Goal: Information Seeking & Learning: Check status

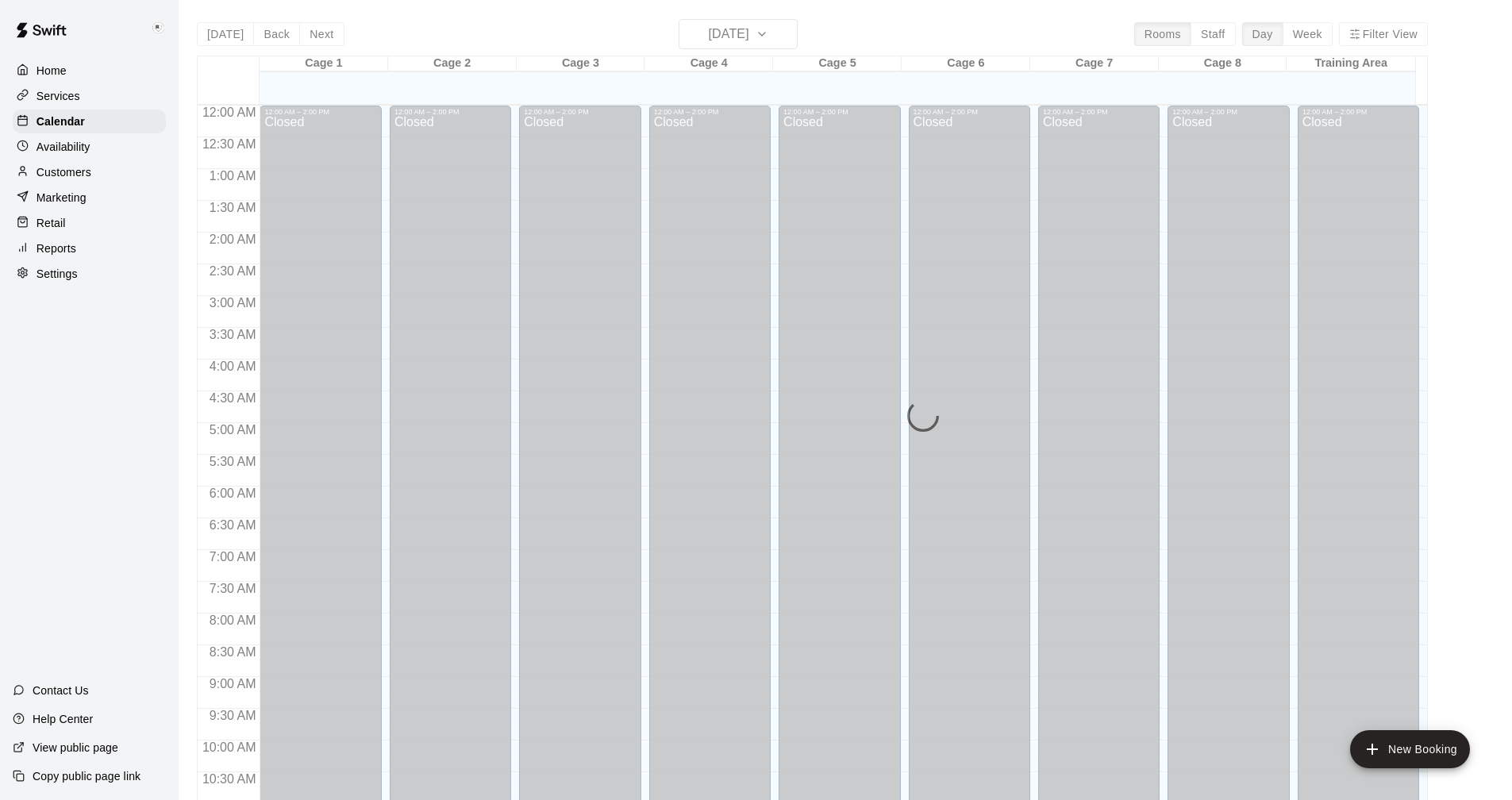
scroll to position [763, 0]
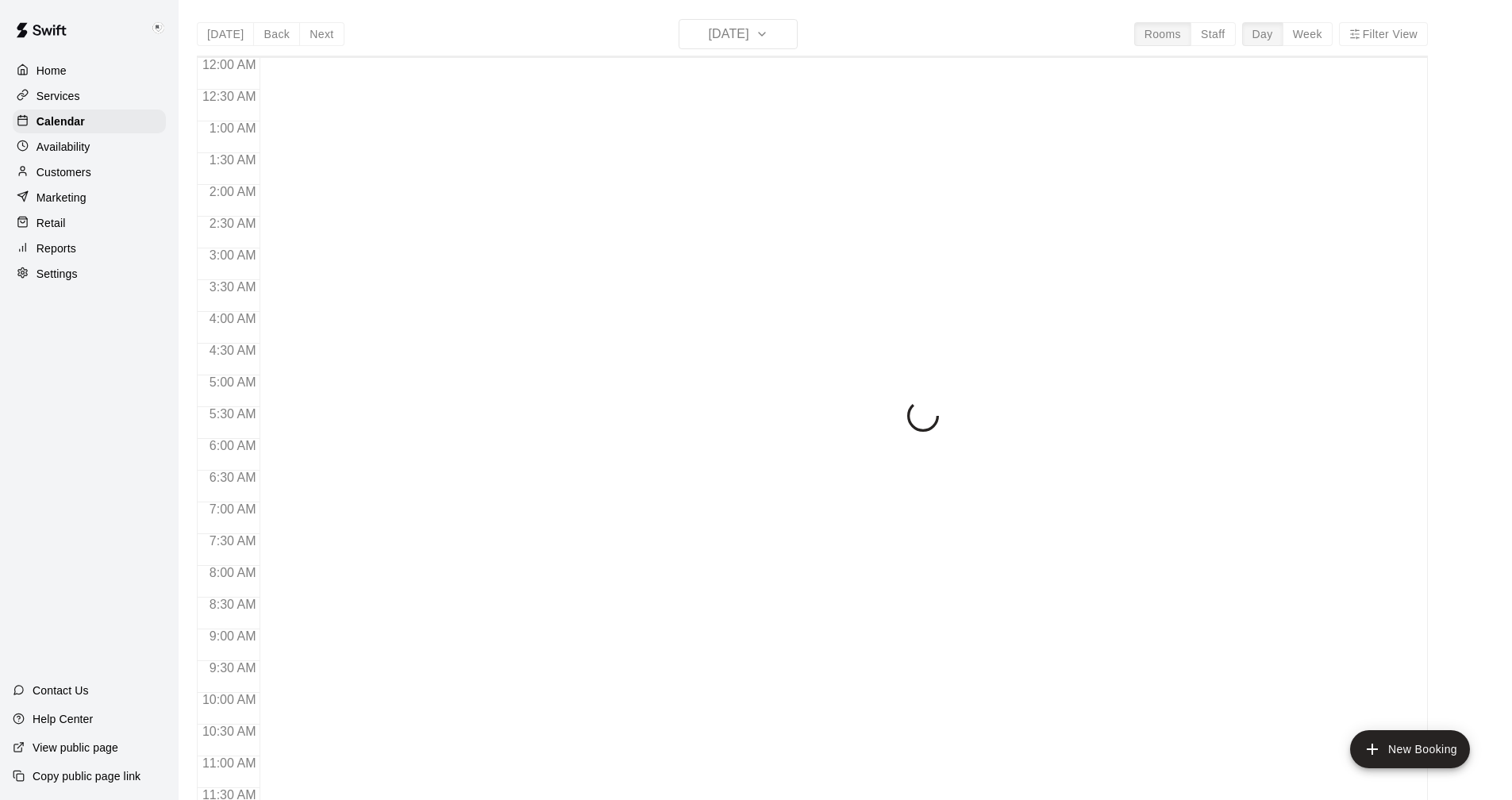
scroll to position [763, 0]
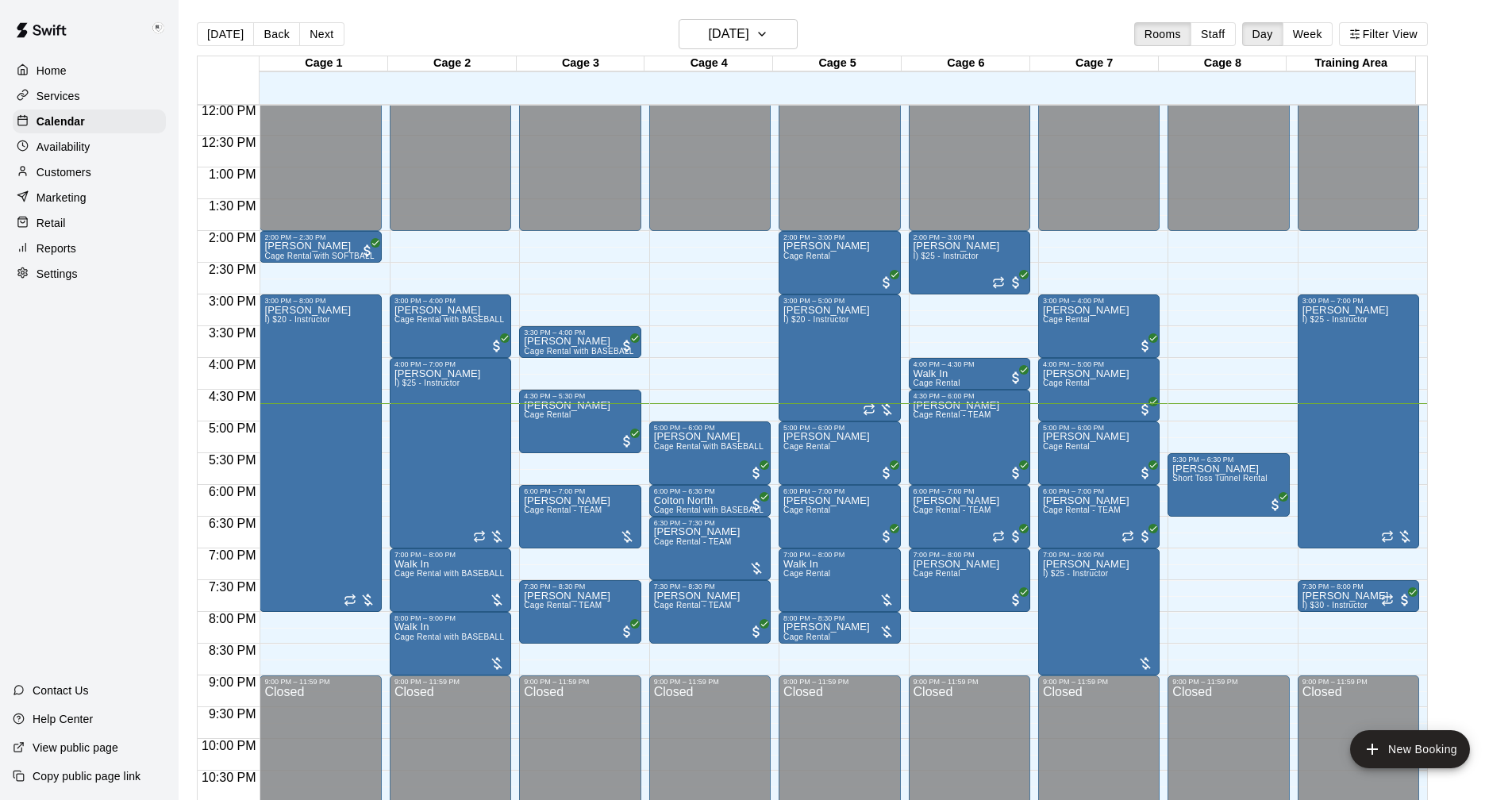
click at [56, 254] on p "Reports" at bounding box center [57, 248] width 40 height 16
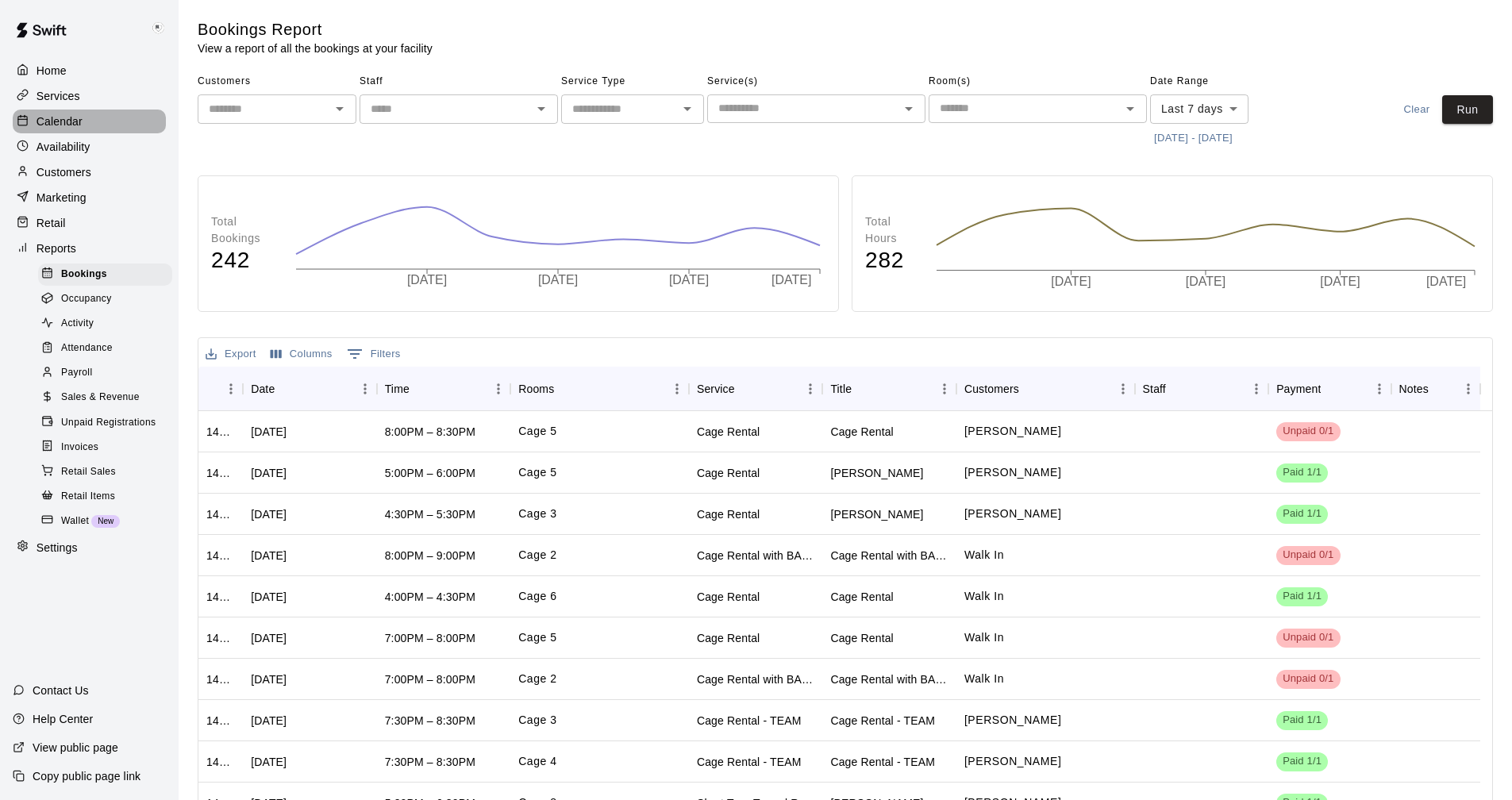
click at [48, 124] on p "Calendar" at bounding box center [60, 122] width 46 height 16
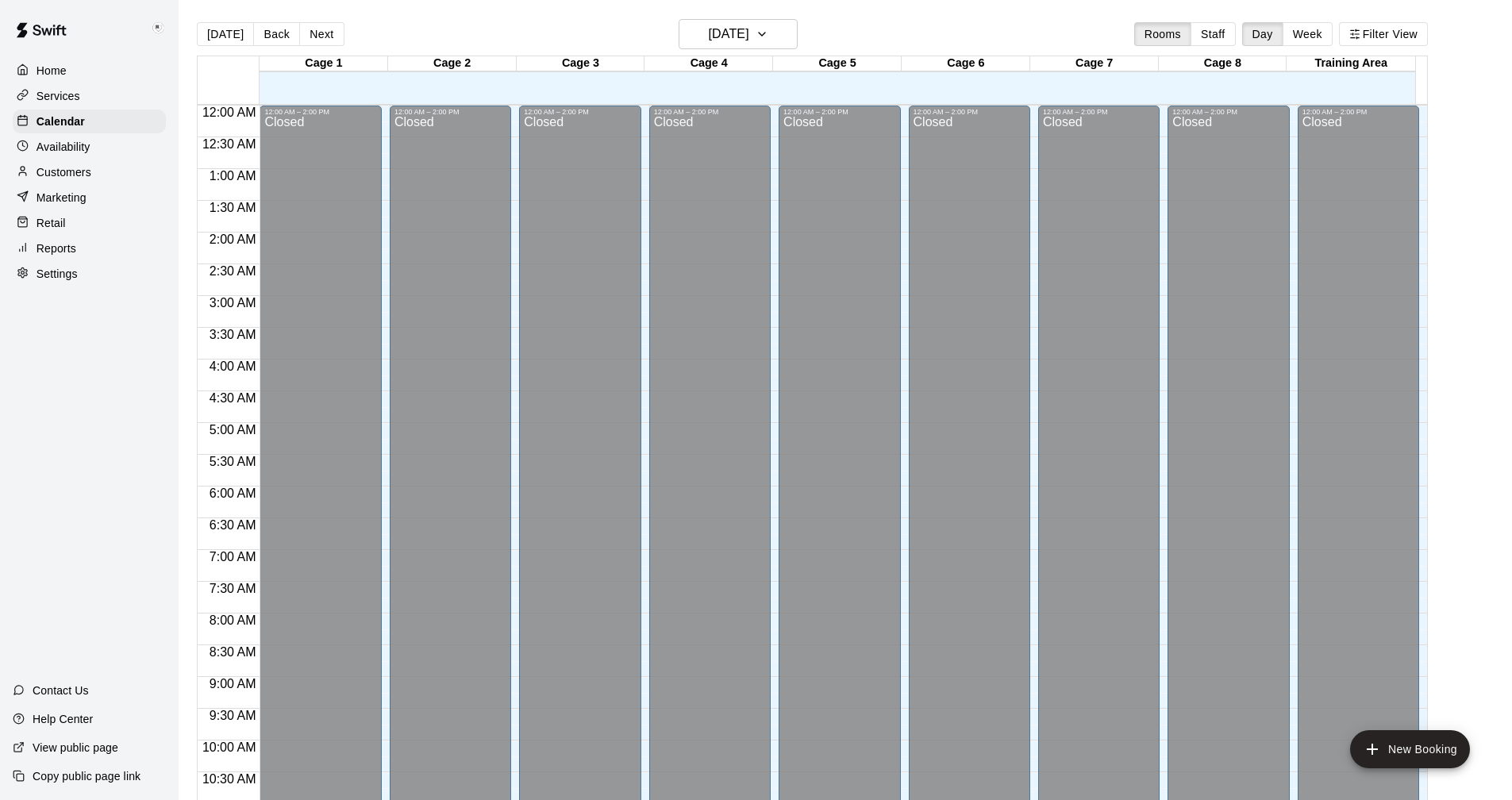
scroll to position [763, 0]
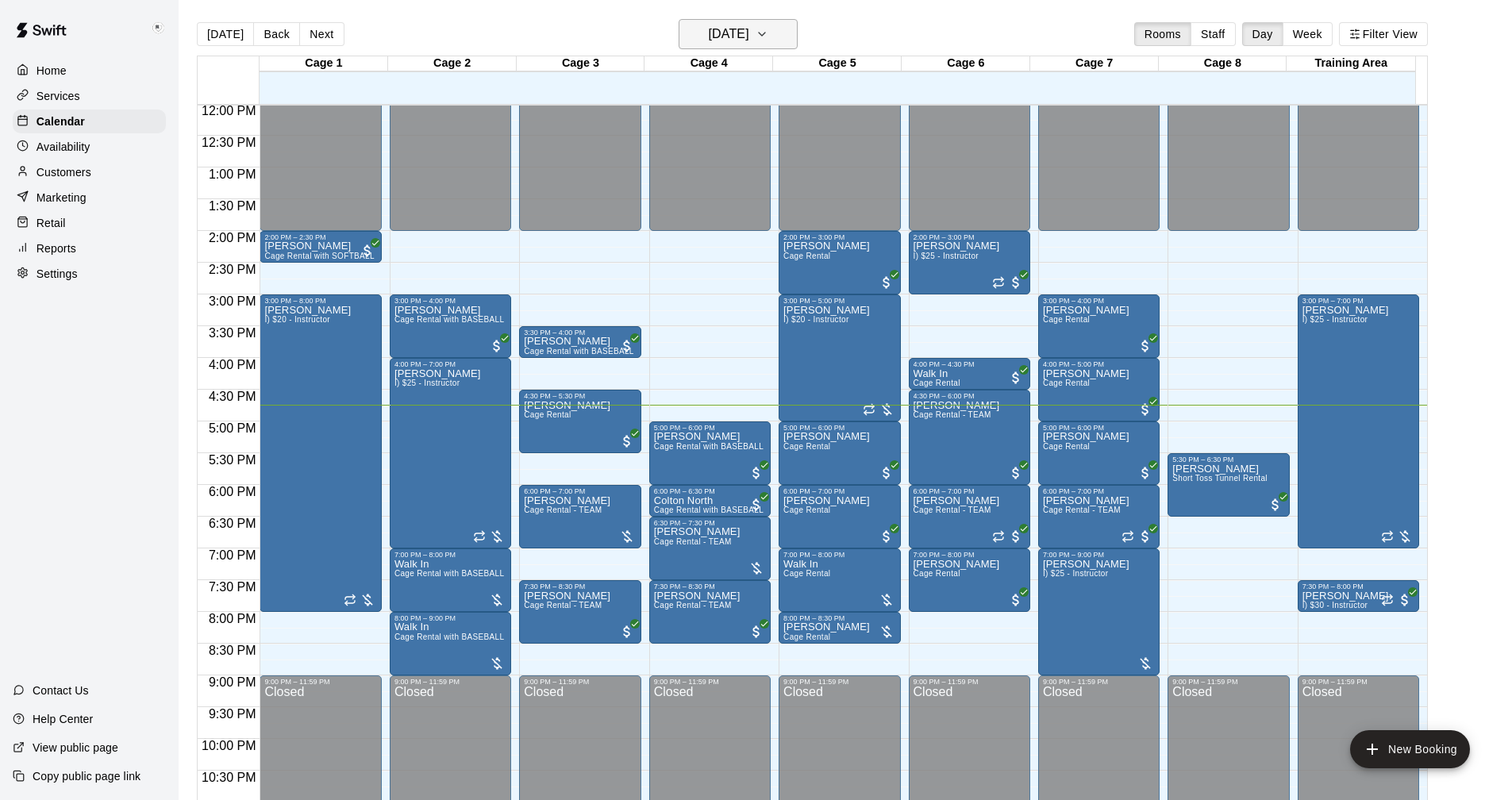
click at [768, 37] on icon "button" at bounding box center [761, 34] width 13 height 19
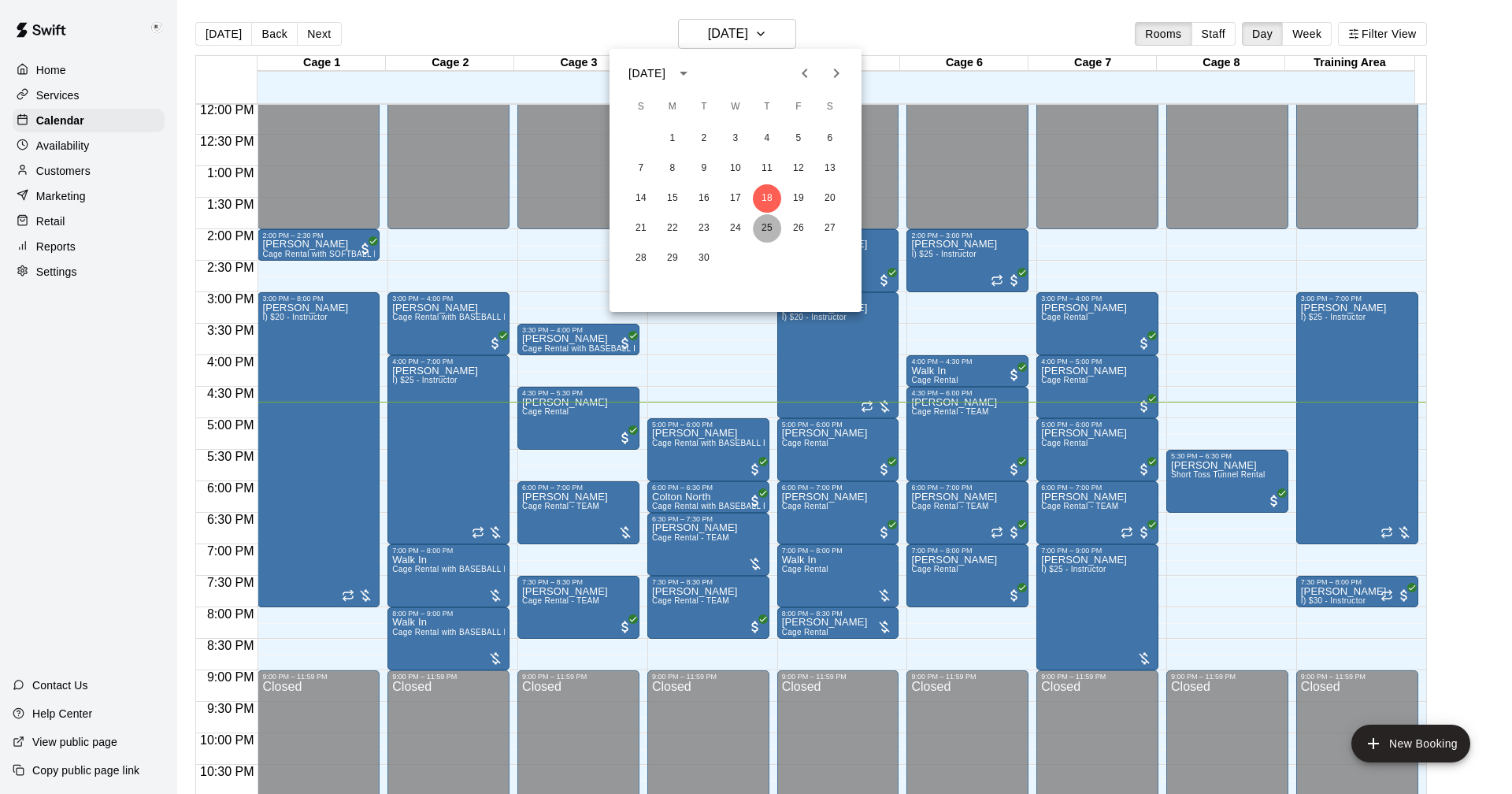
click at [761, 224] on button "25" at bounding box center [766, 228] width 29 height 29
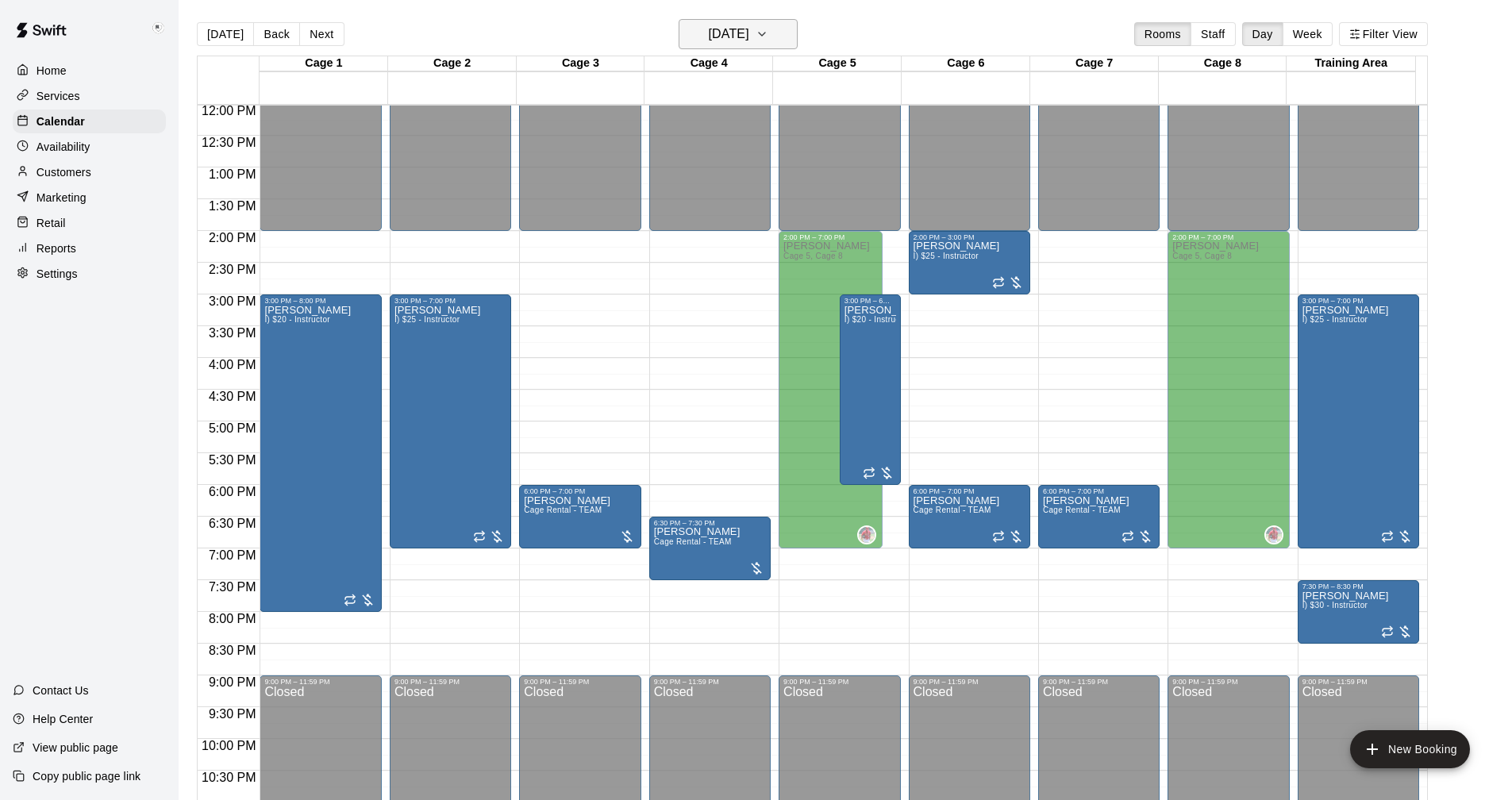
click at [768, 33] on icon "button" at bounding box center [761, 34] width 13 height 19
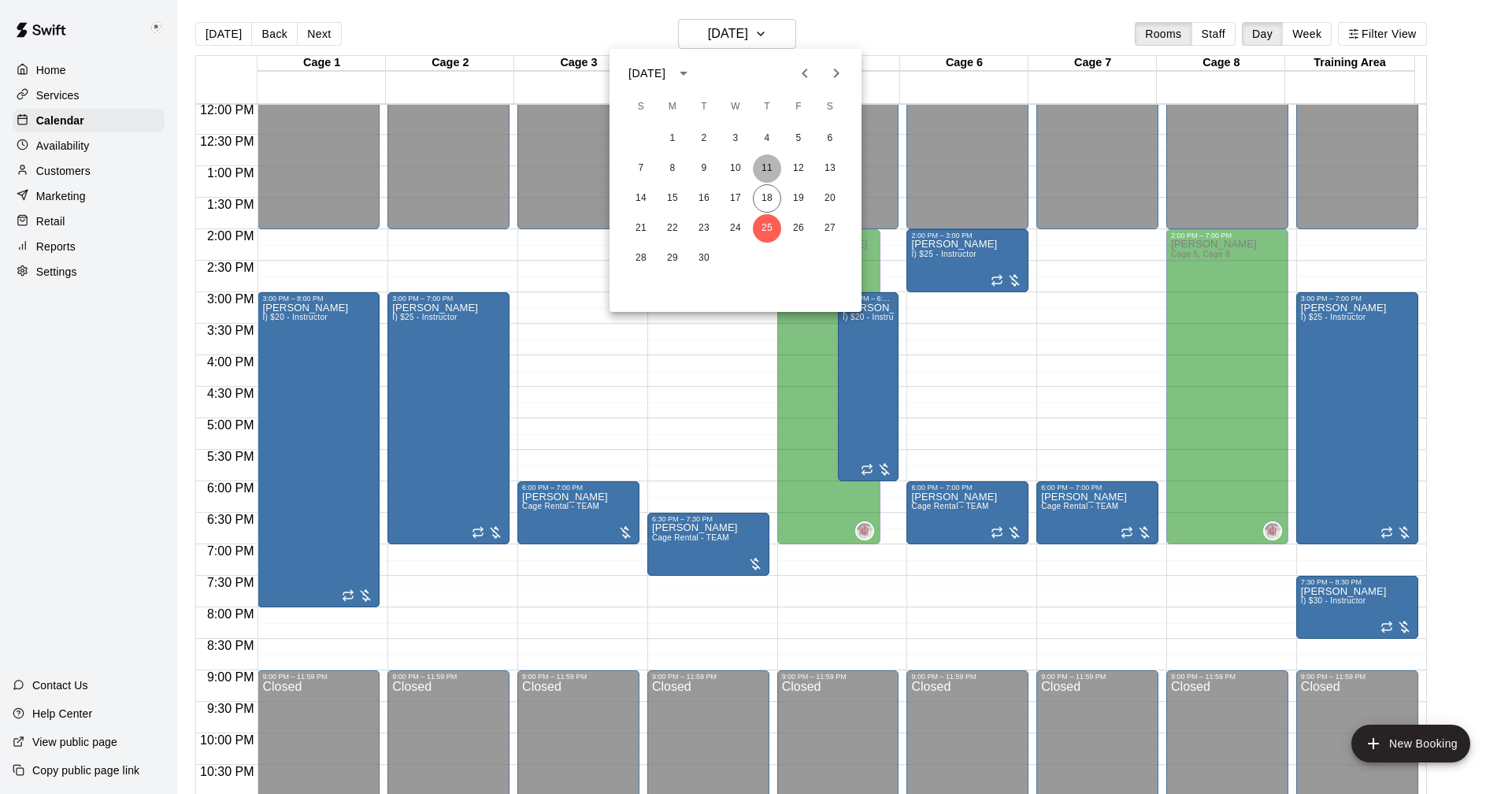
click at [770, 167] on button "11" at bounding box center [766, 168] width 29 height 29
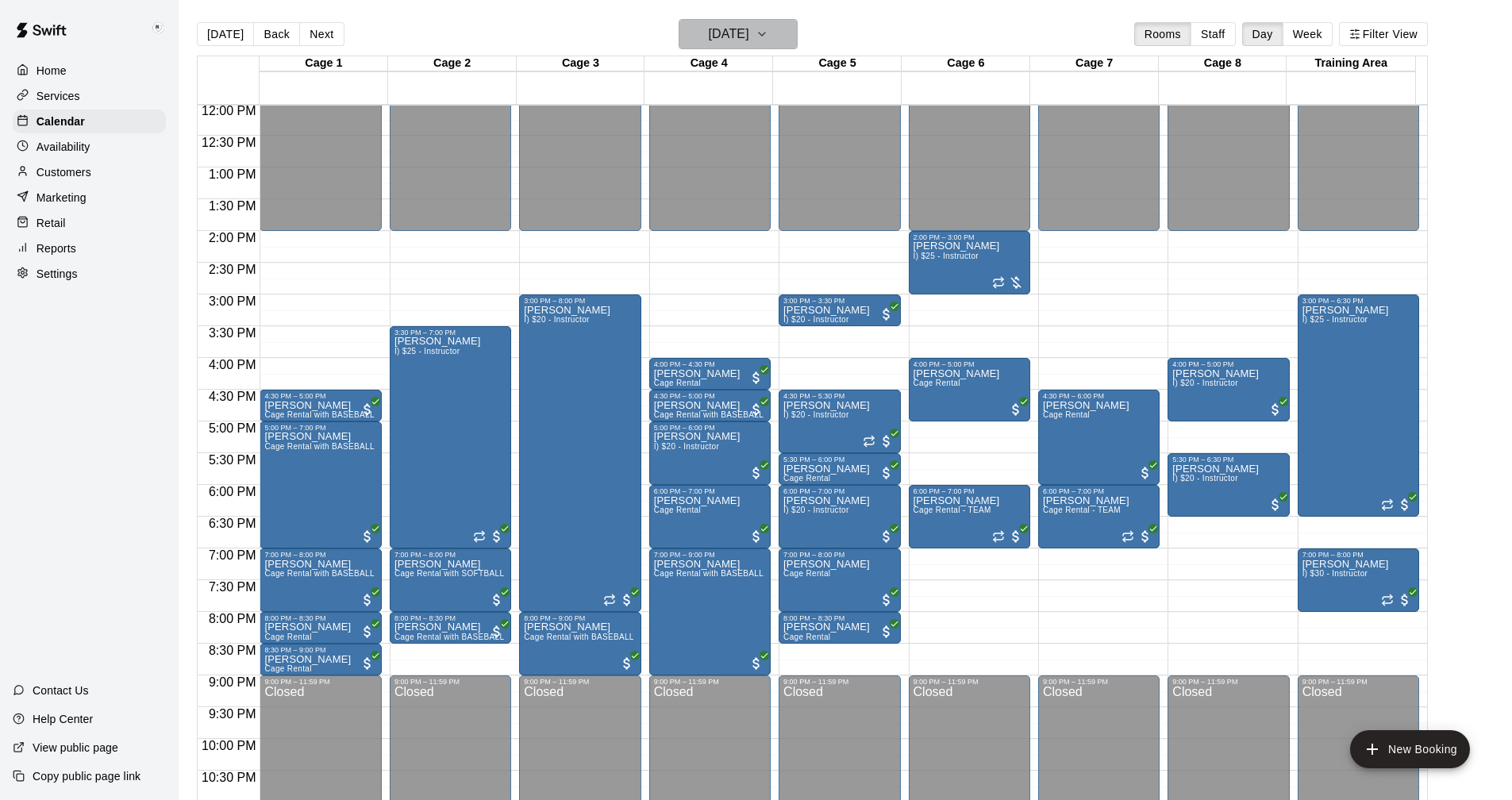
click at [768, 41] on icon "button" at bounding box center [761, 34] width 13 height 19
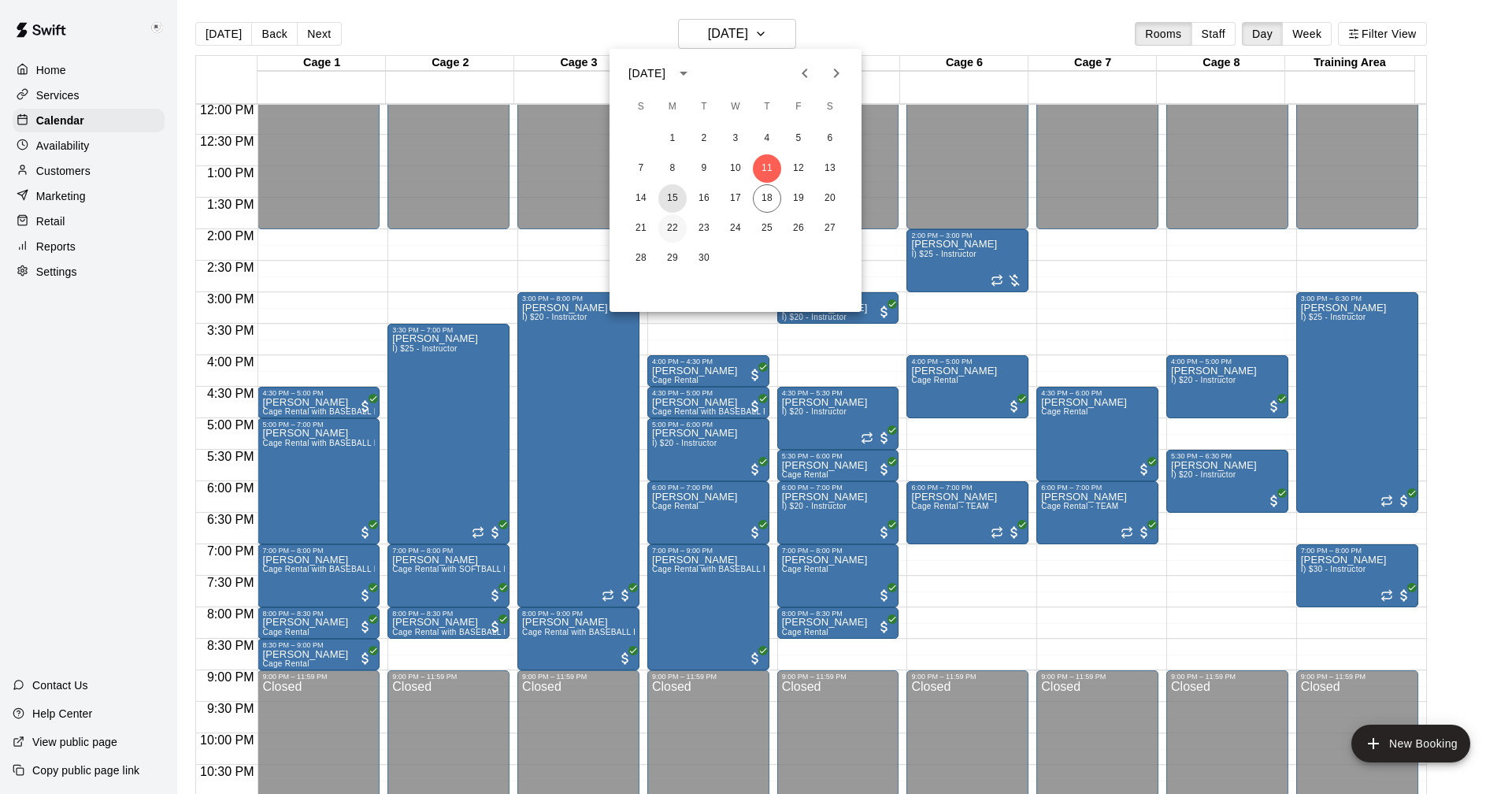
drag, startPoint x: 676, startPoint y: 194, endPoint x: 677, endPoint y: 218, distance: 24.0
click at [676, 194] on button "15" at bounding box center [672, 198] width 29 height 29
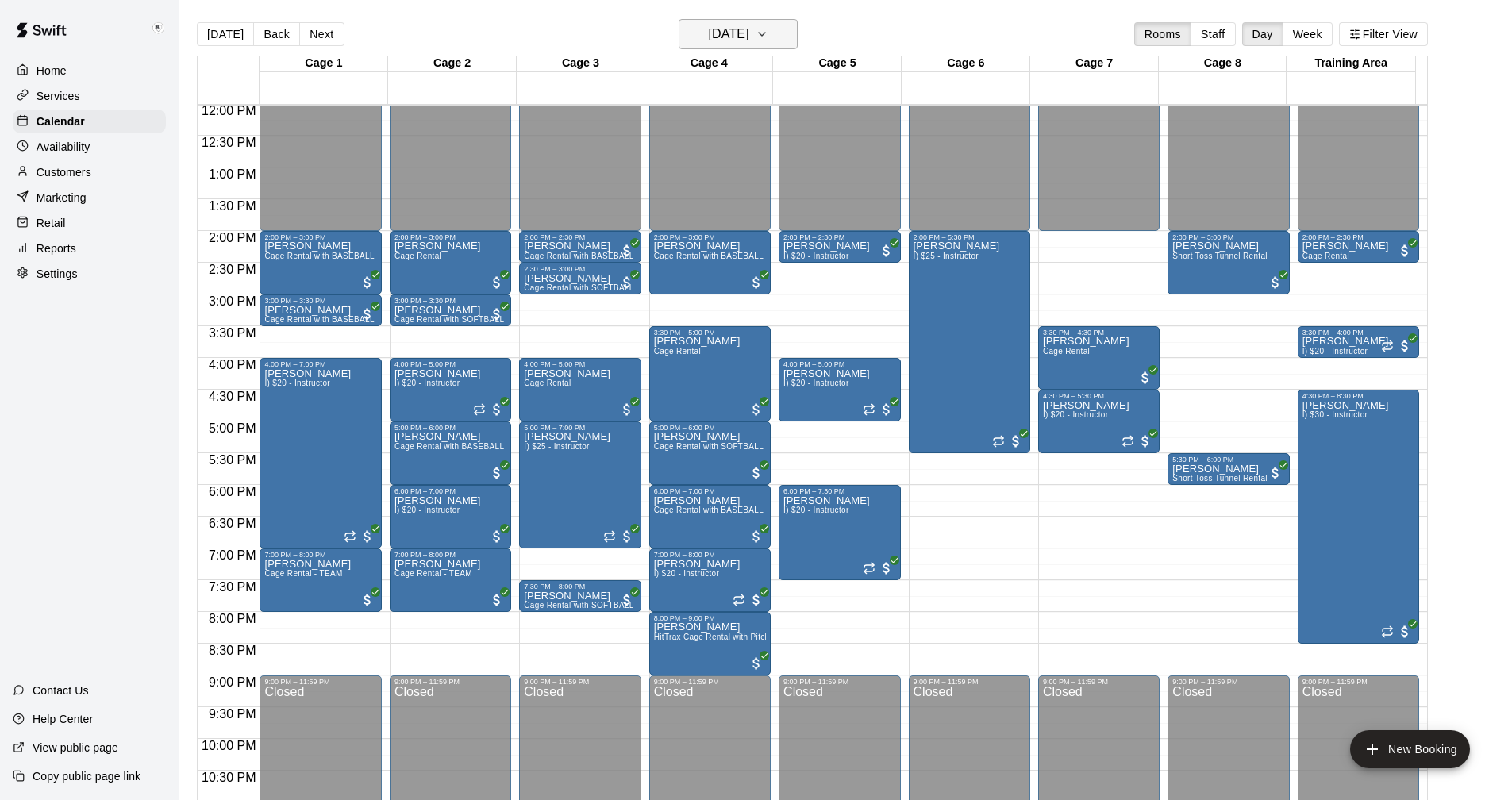
click at [768, 37] on icon "button" at bounding box center [761, 34] width 13 height 19
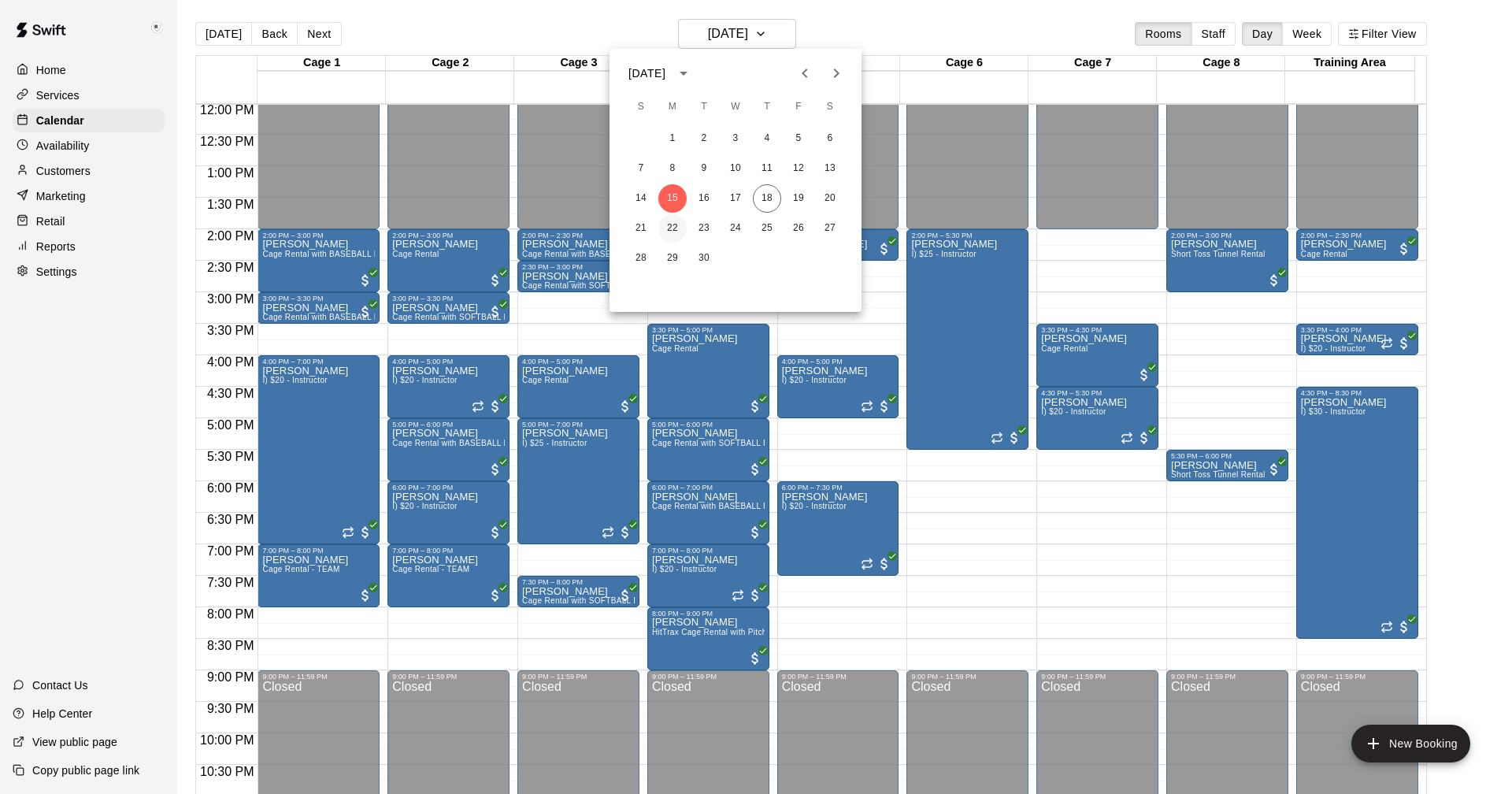
click at [666, 226] on button "22" at bounding box center [672, 228] width 29 height 29
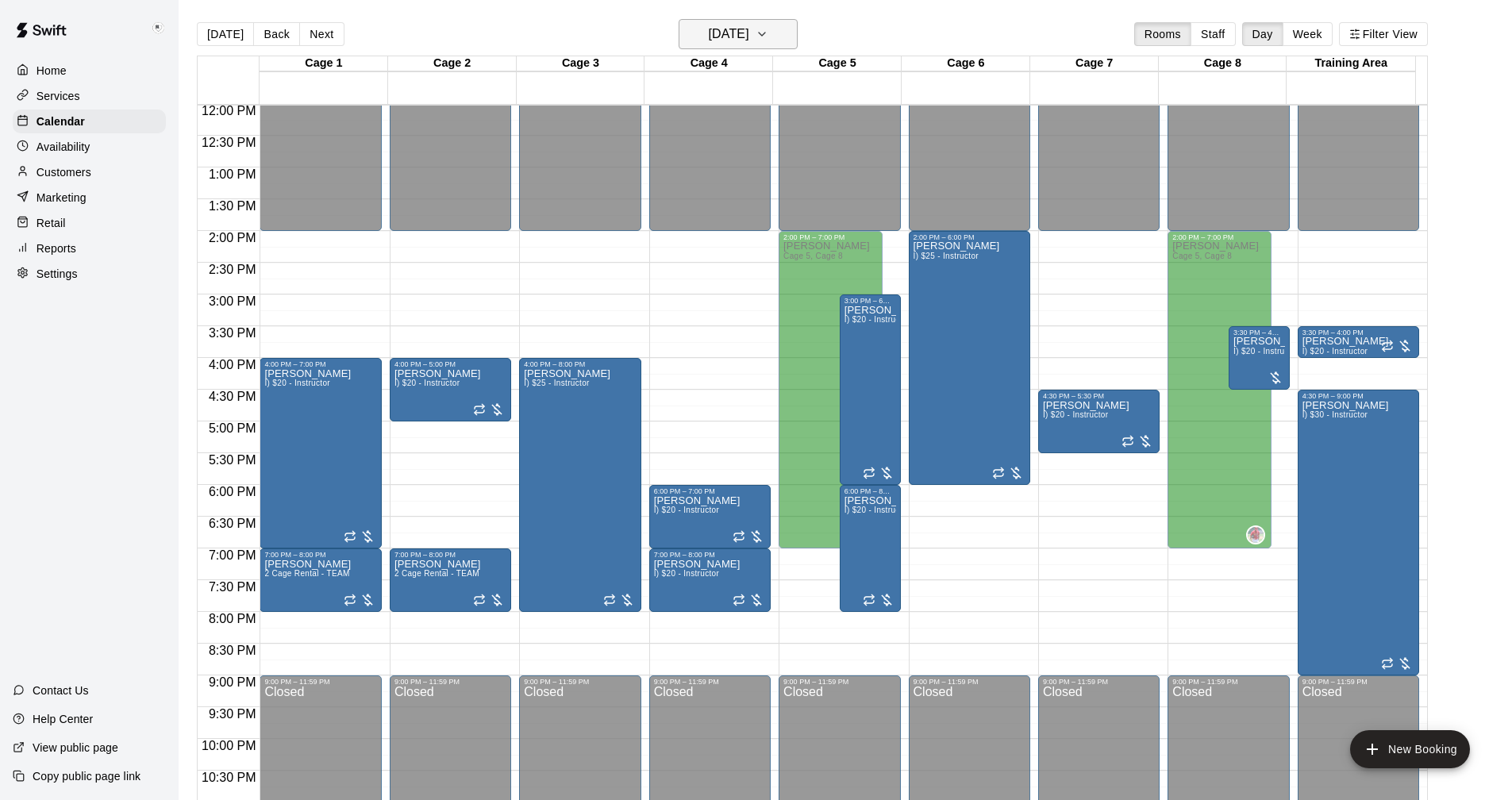
click at [768, 32] on icon "button" at bounding box center [761, 34] width 13 height 19
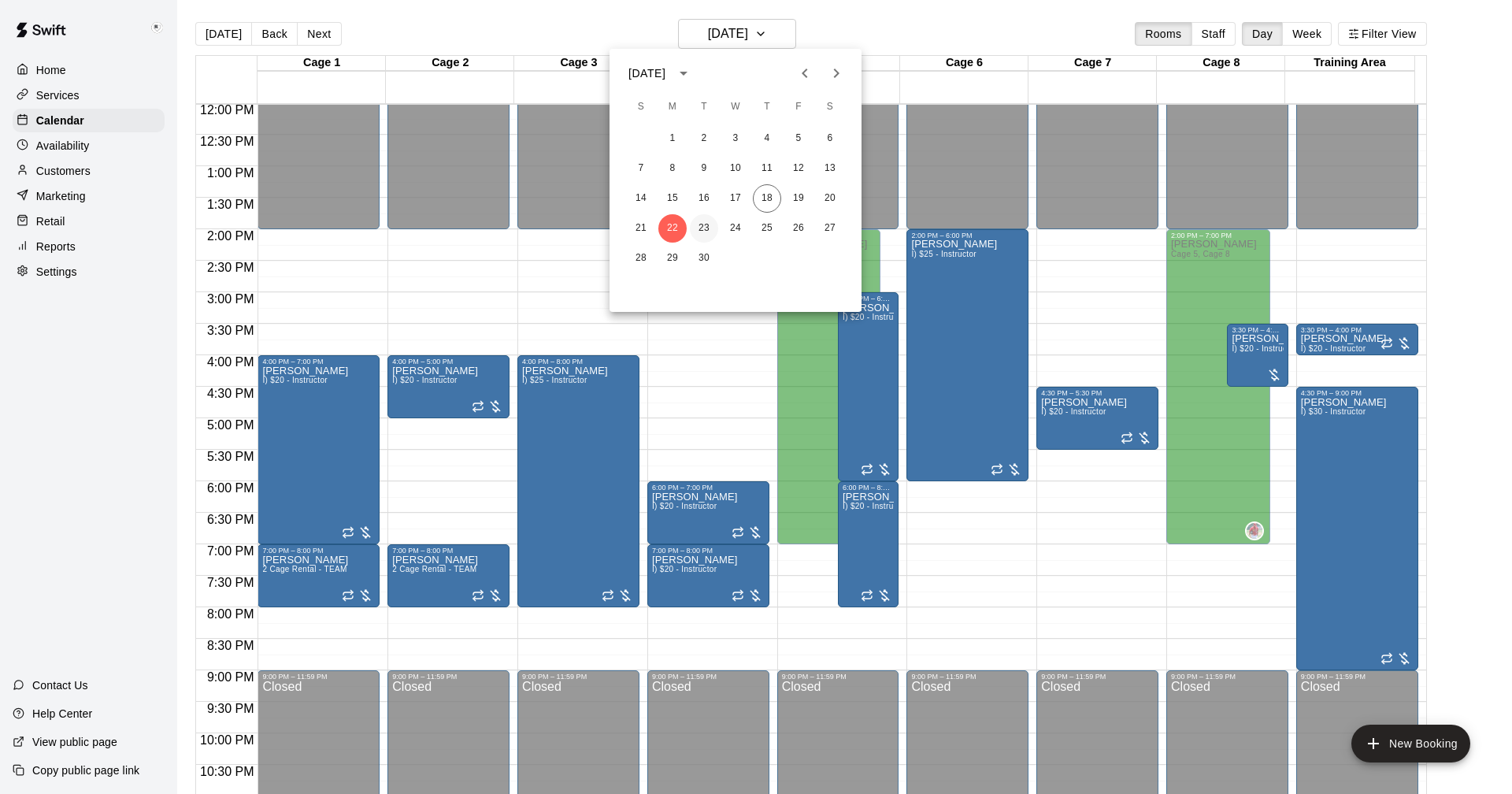
click at [707, 229] on button "23" at bounding box center [704, 228] width 29 height 29
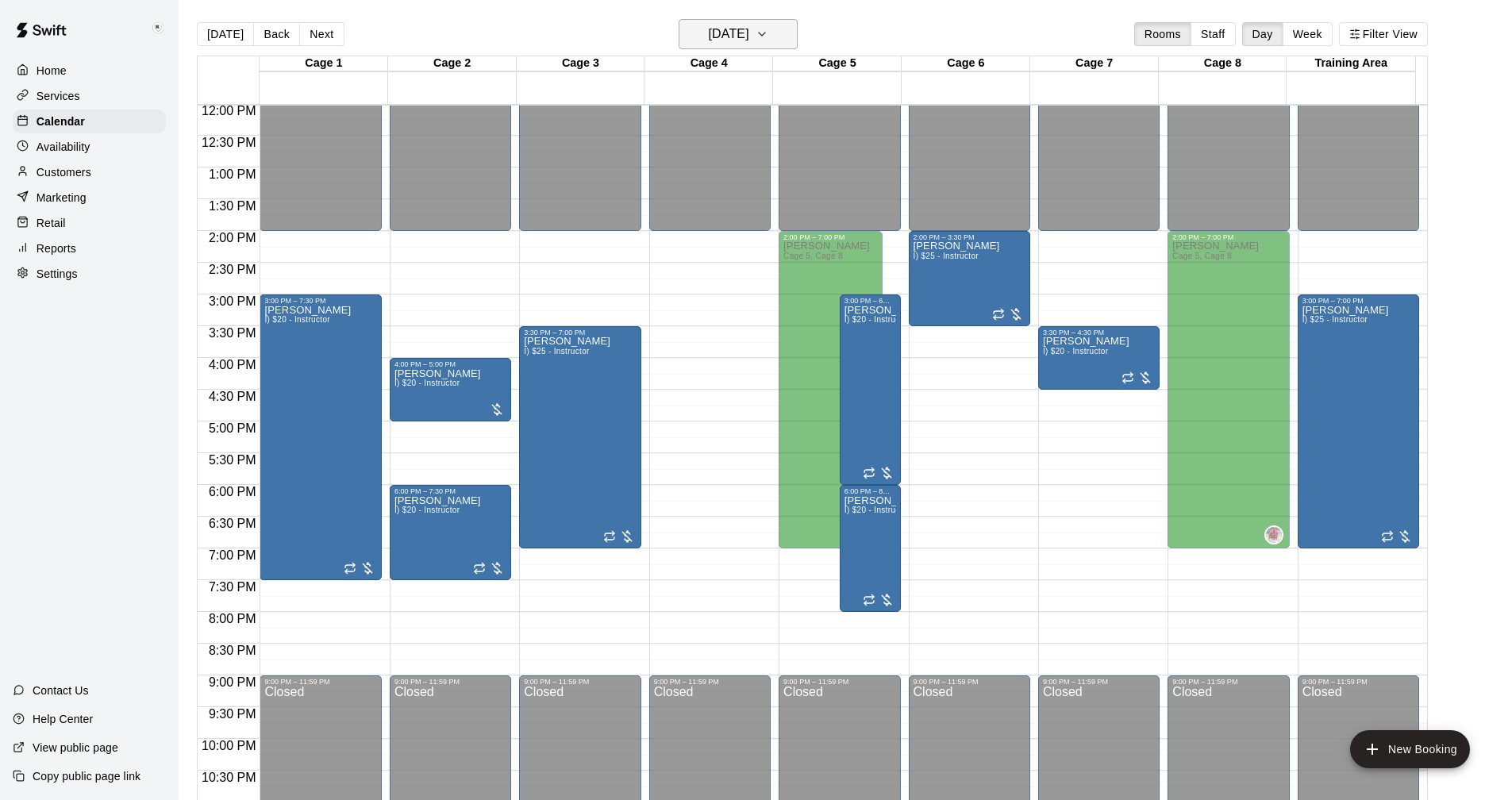
click at [768, 37] on icon "button" at bounding box center [761, 34] width 13 height 19
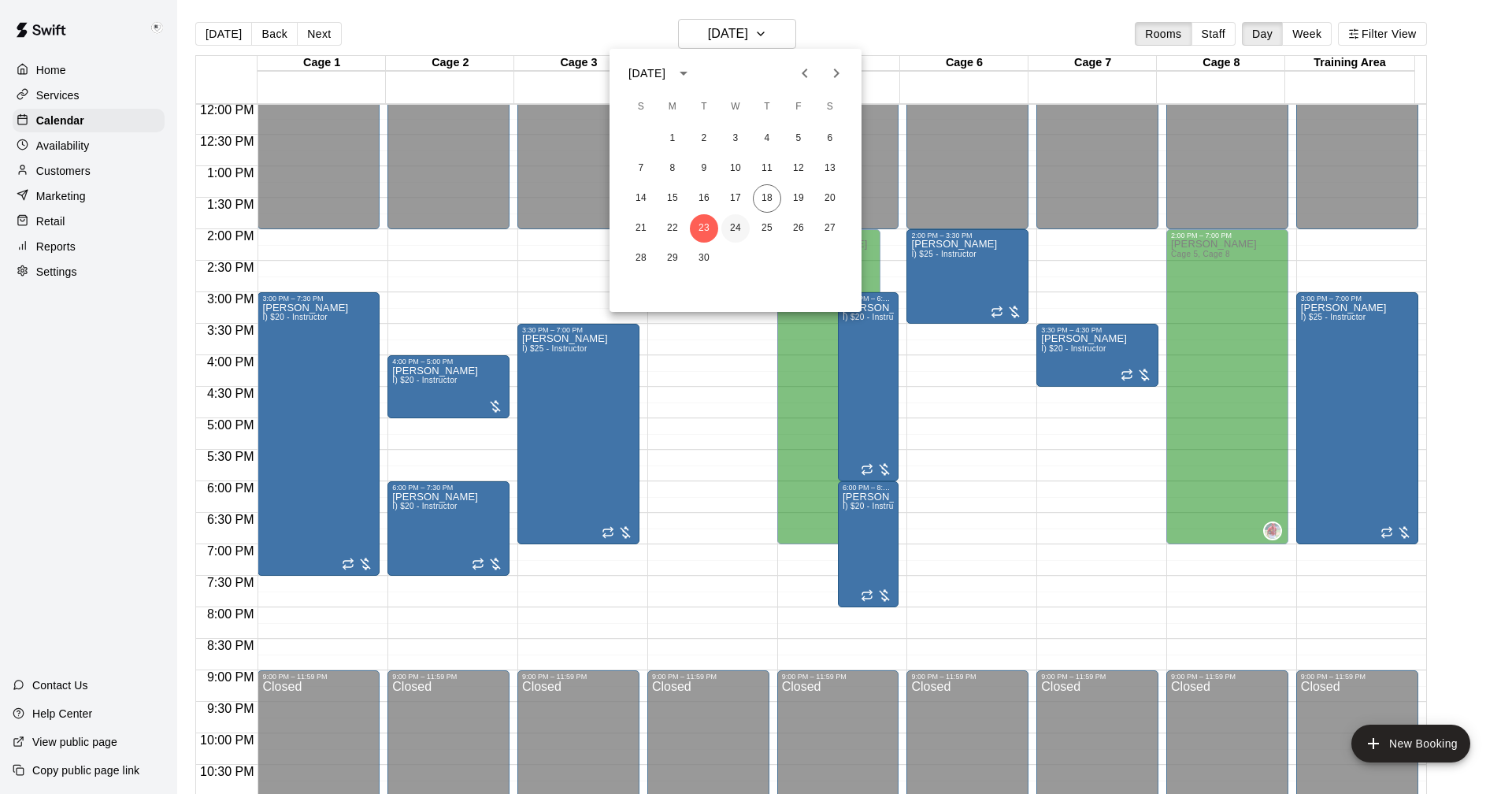
click at [731, 228] on button "24" at bounding box center [736, 228] width 29 height 29
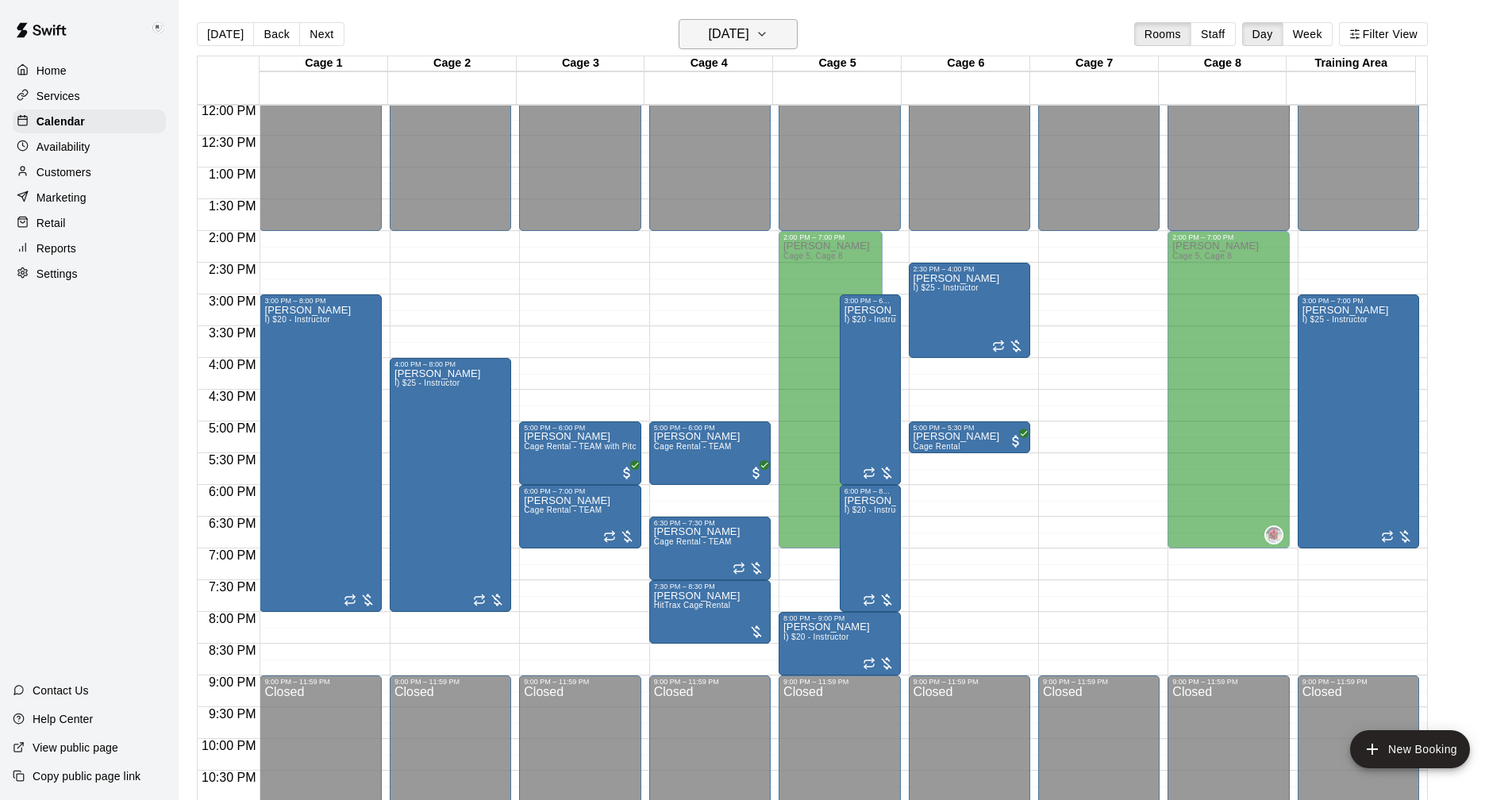
click at [768, 35] on icon "button" at bounding box center [761, 34] width 13 height 19
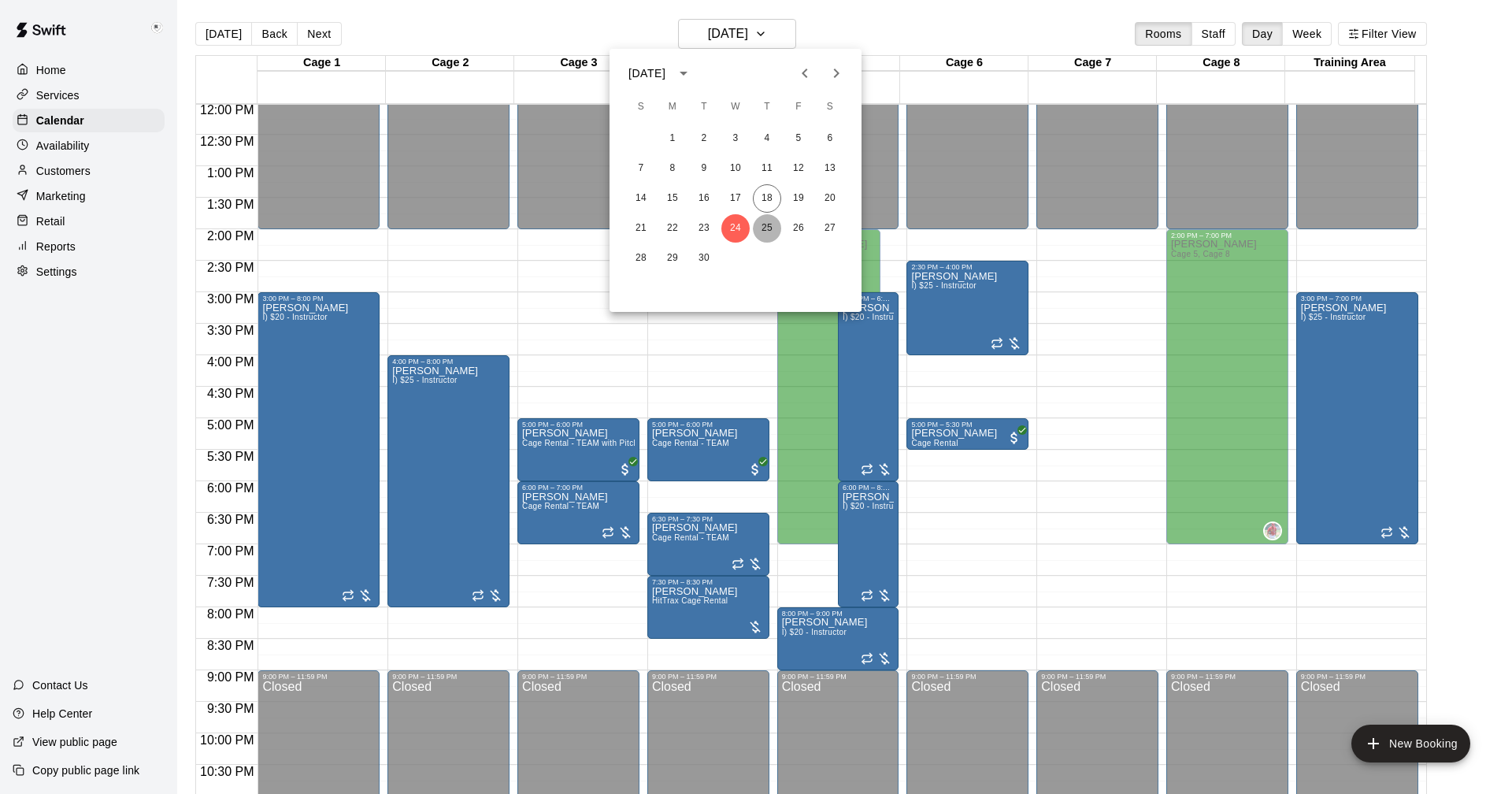
click at [771, 225] on button "25" at bounding box center [766, 228] width 29 height 29
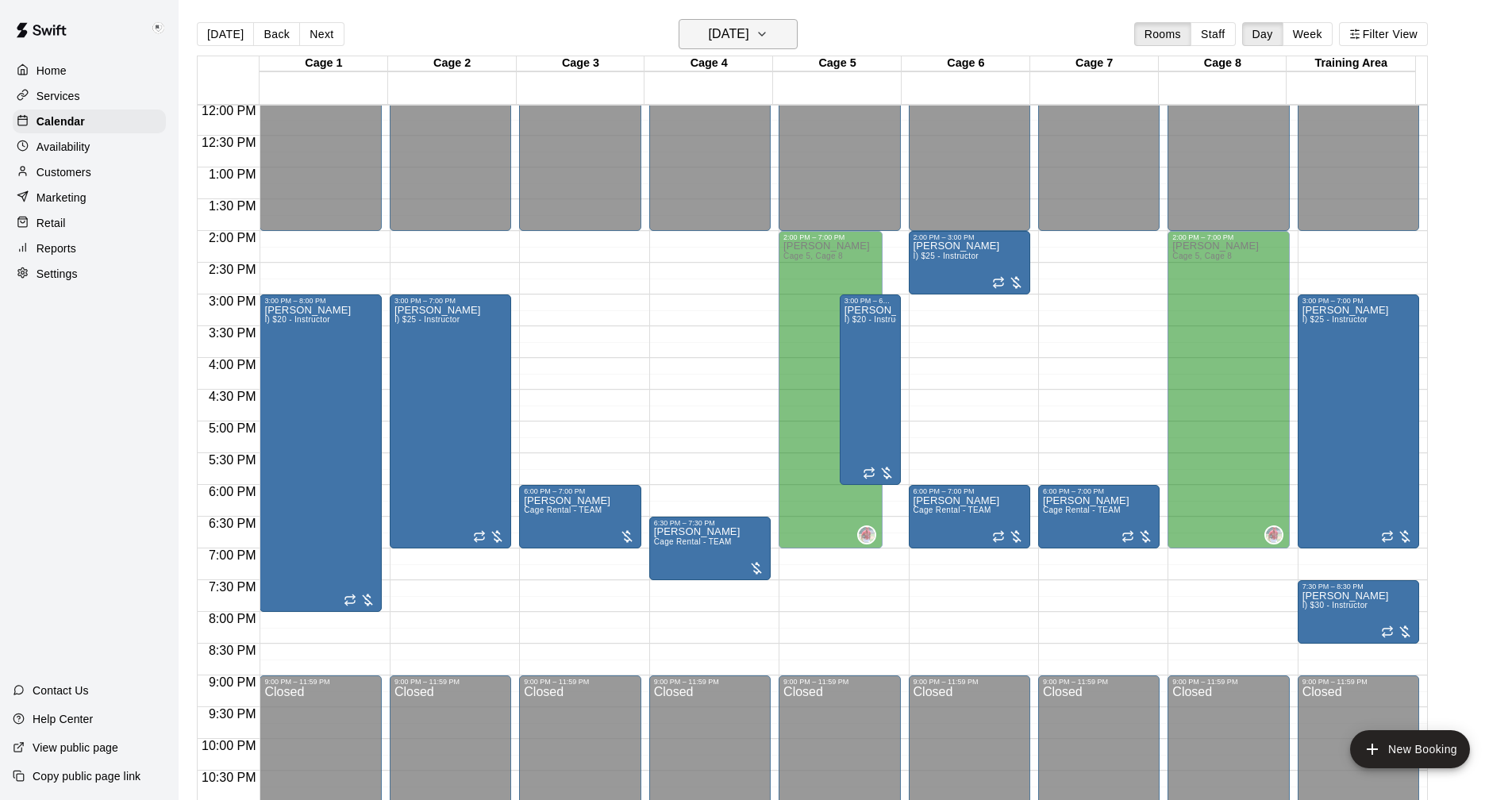
click at [768, 33] on icon "button" at bounding box center [761, 34] width 13 height 19
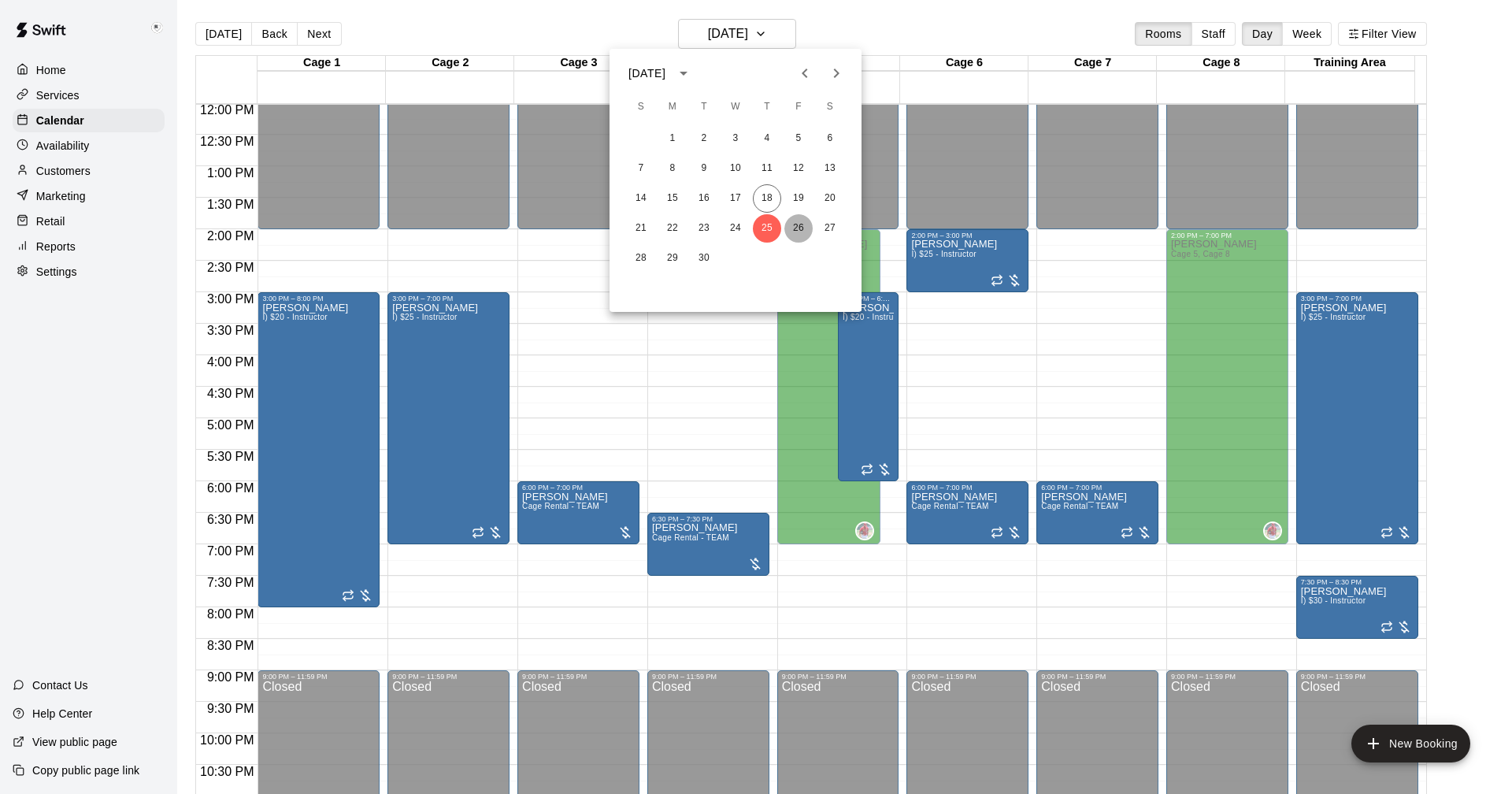
click at [794, 226] on button "26" at bounding box center [798, 228] width 29 height 29
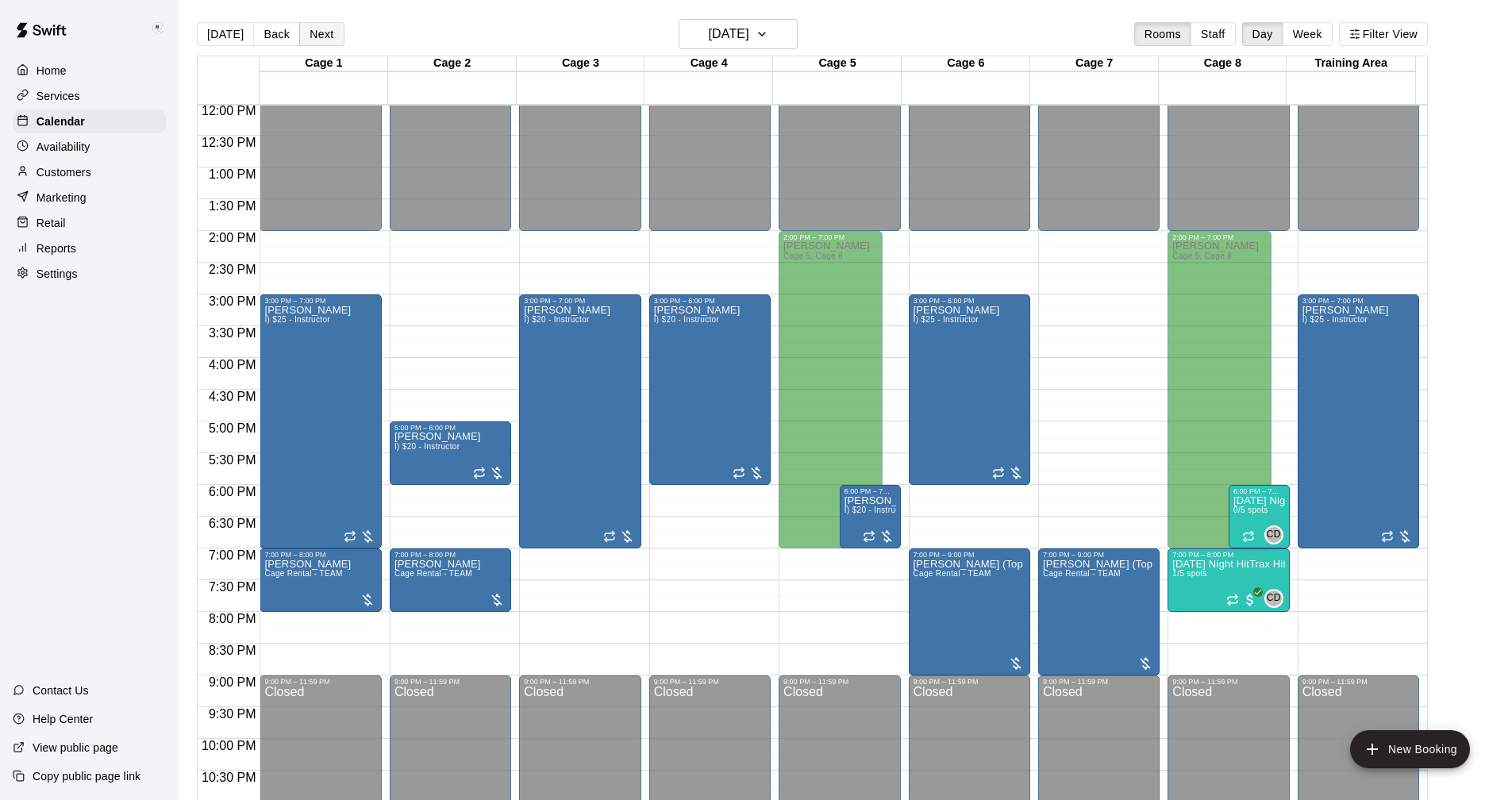
click at [328, 33] on button "Next" at bounding box center [321, 34] width 45 height 24
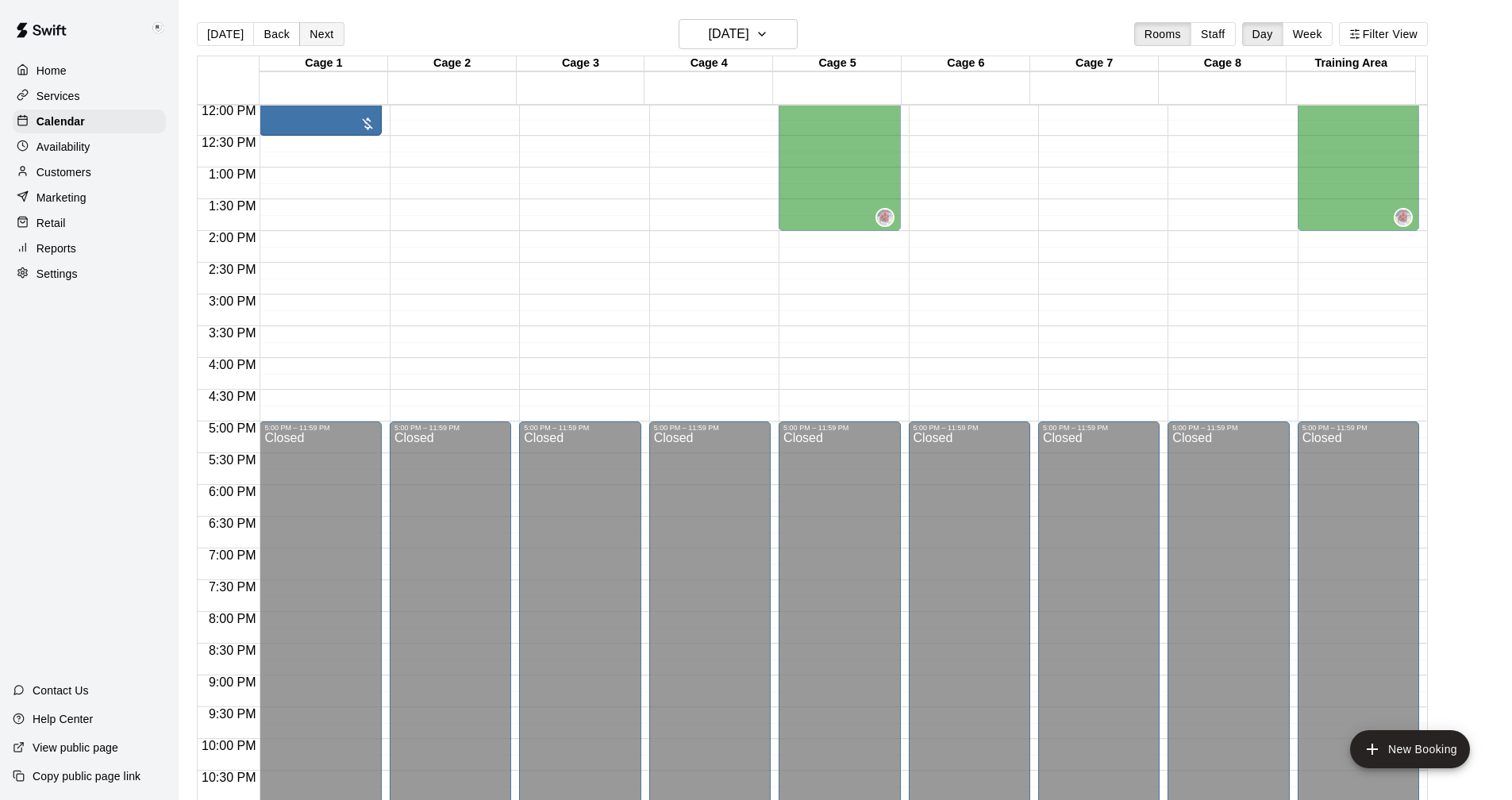
click at [328, 33] on button "Next" at bounding box center [321, 34] width 45 height 24
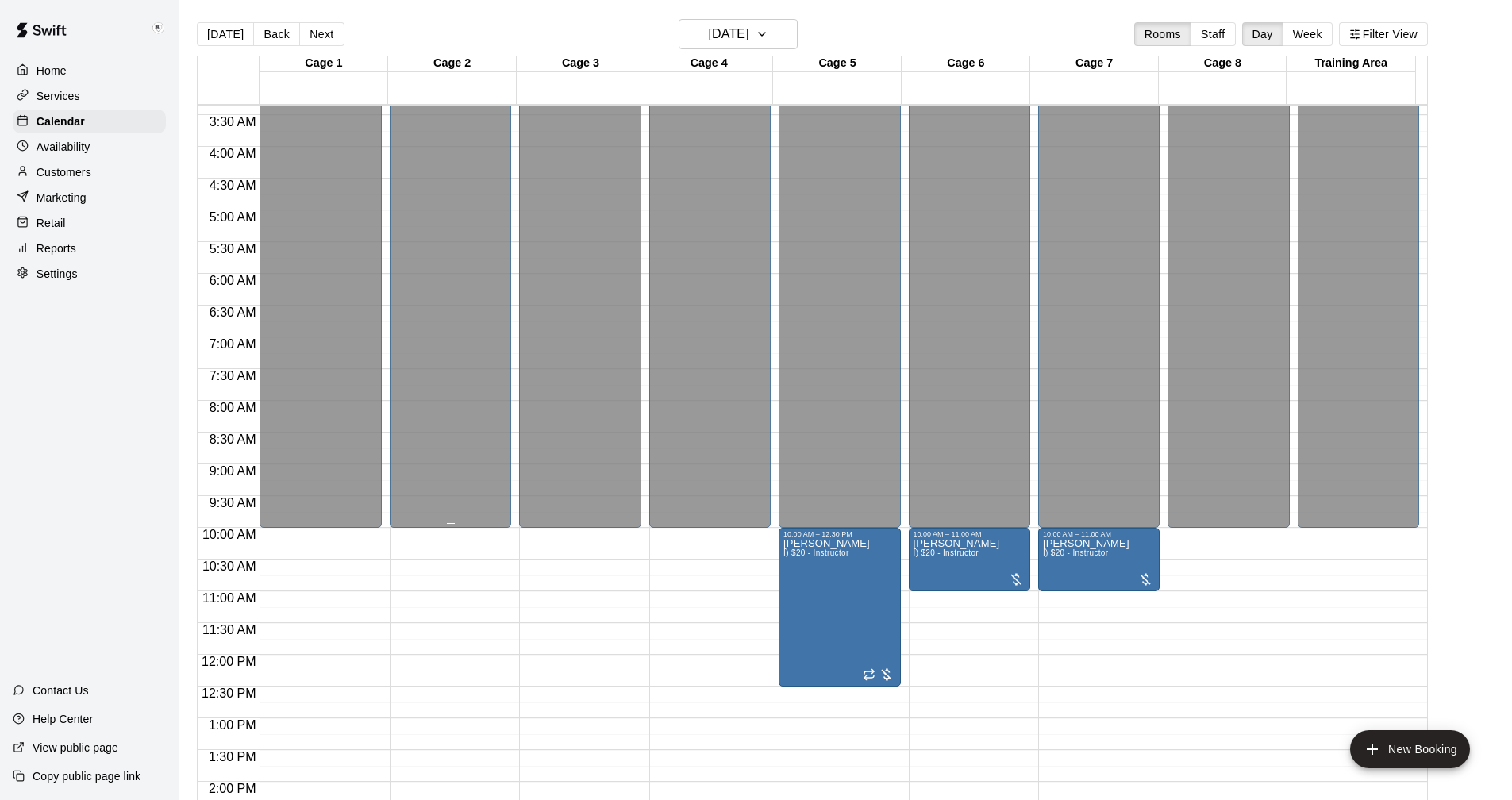
scroll to position [207, 0]
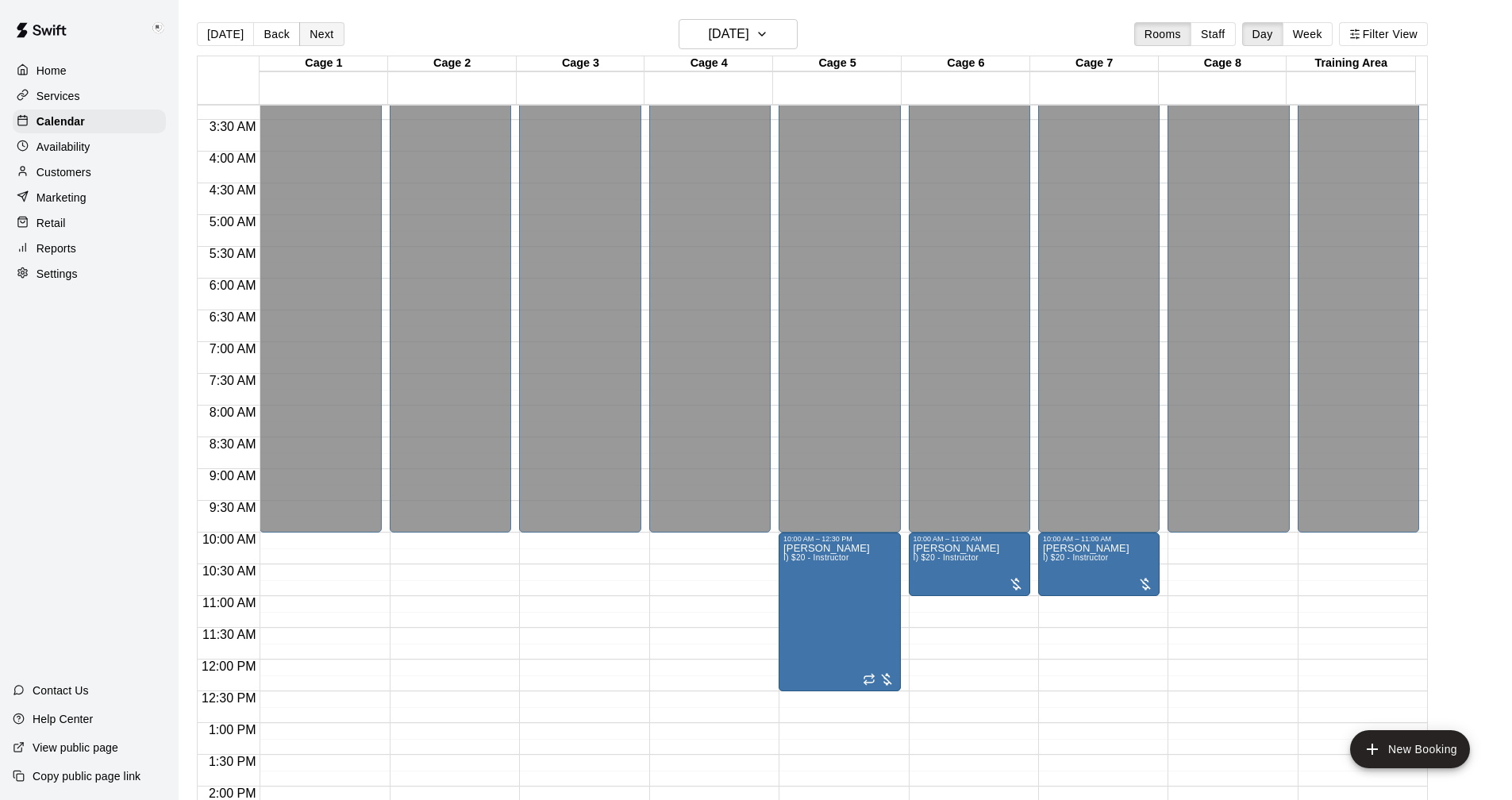
click at [327, 29] on button "Next" at bounding box center [321, 34] width 45 height 24
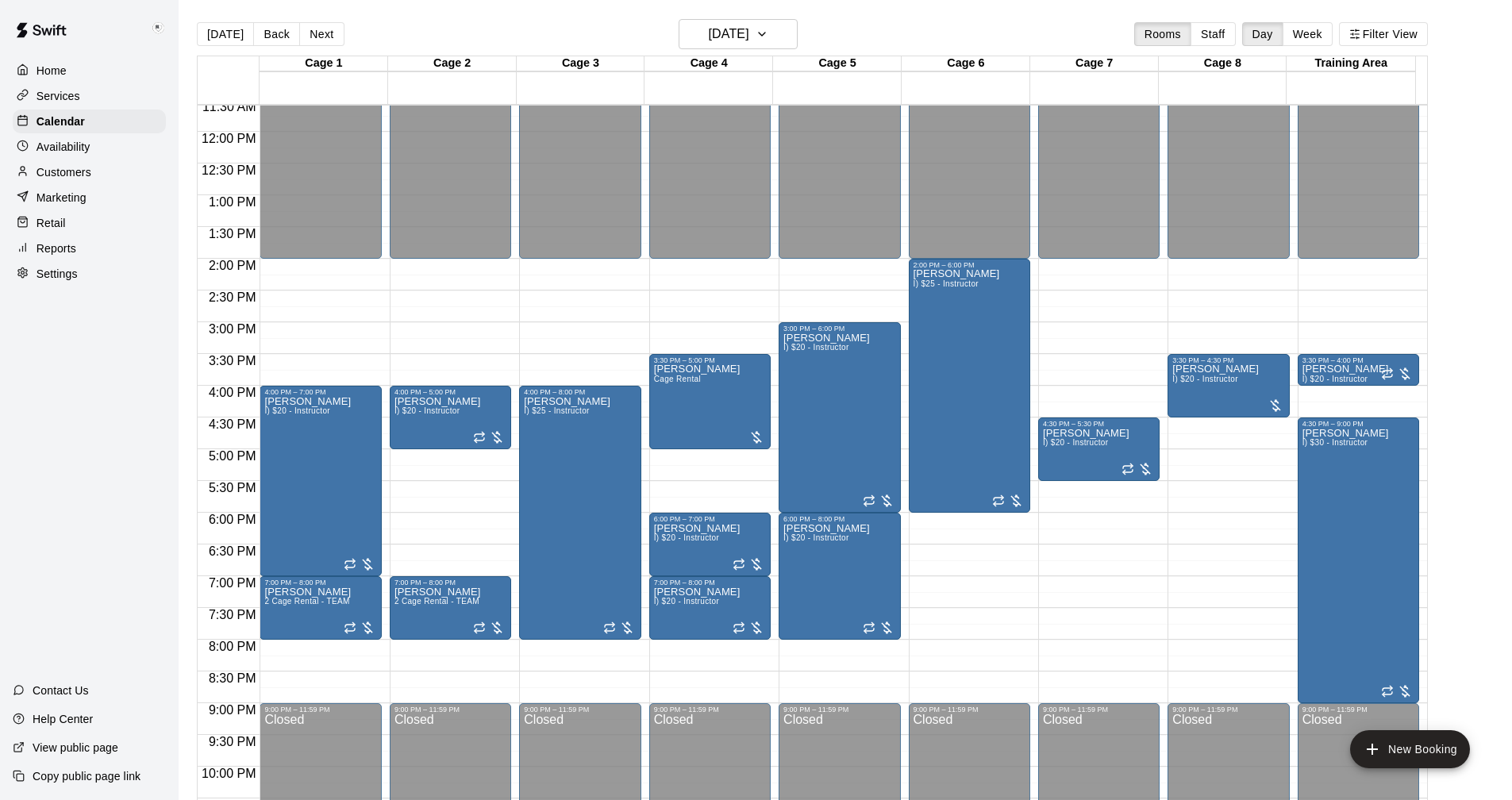
scroll to position [813, 0]
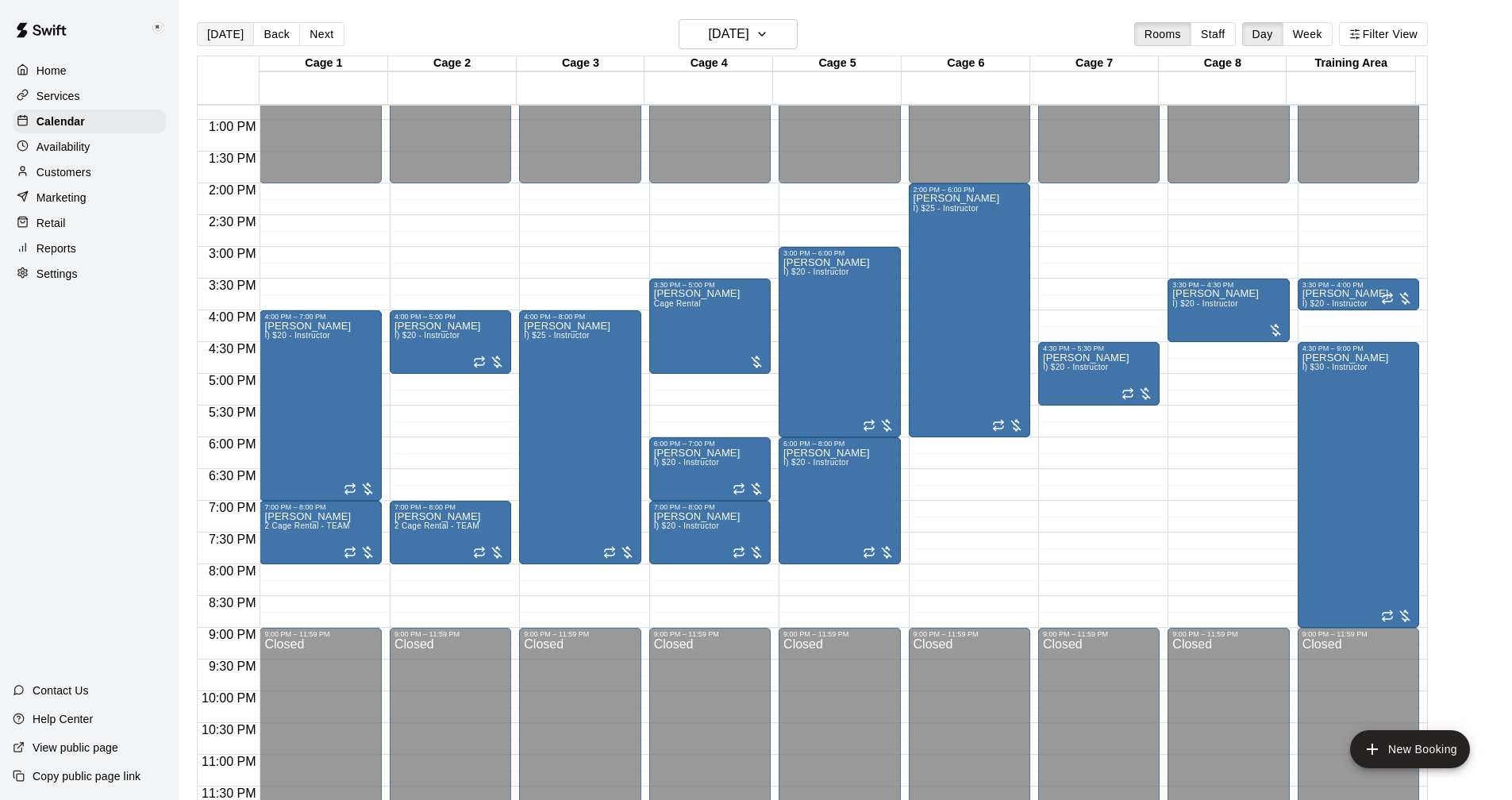
click at [228, 37] on button "[DATE]" at bounding box center [225, 34] width 57 height 24
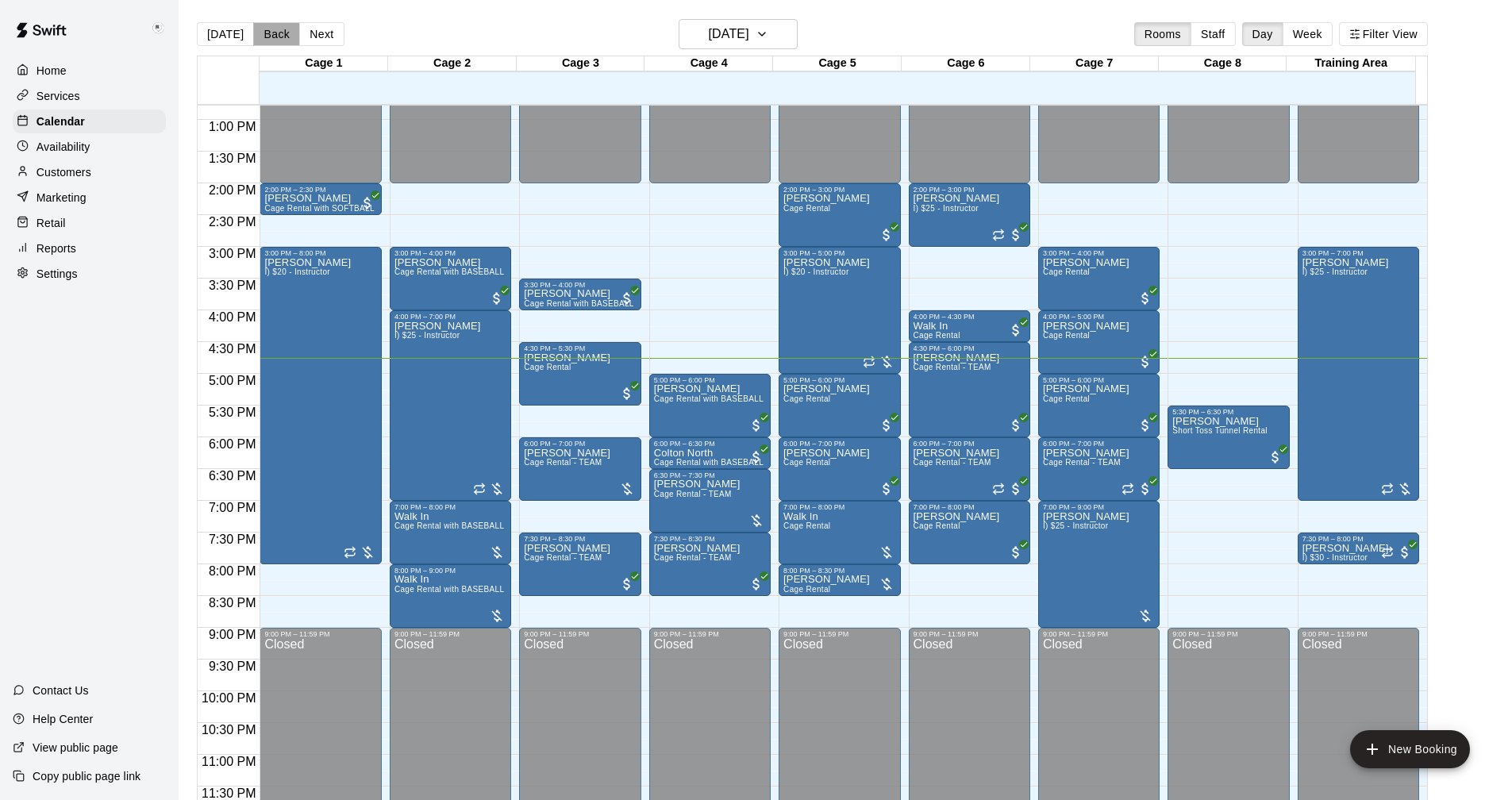
click at [264, 33] on button "Back" at bounding box center [276, 34] width 47 height 24
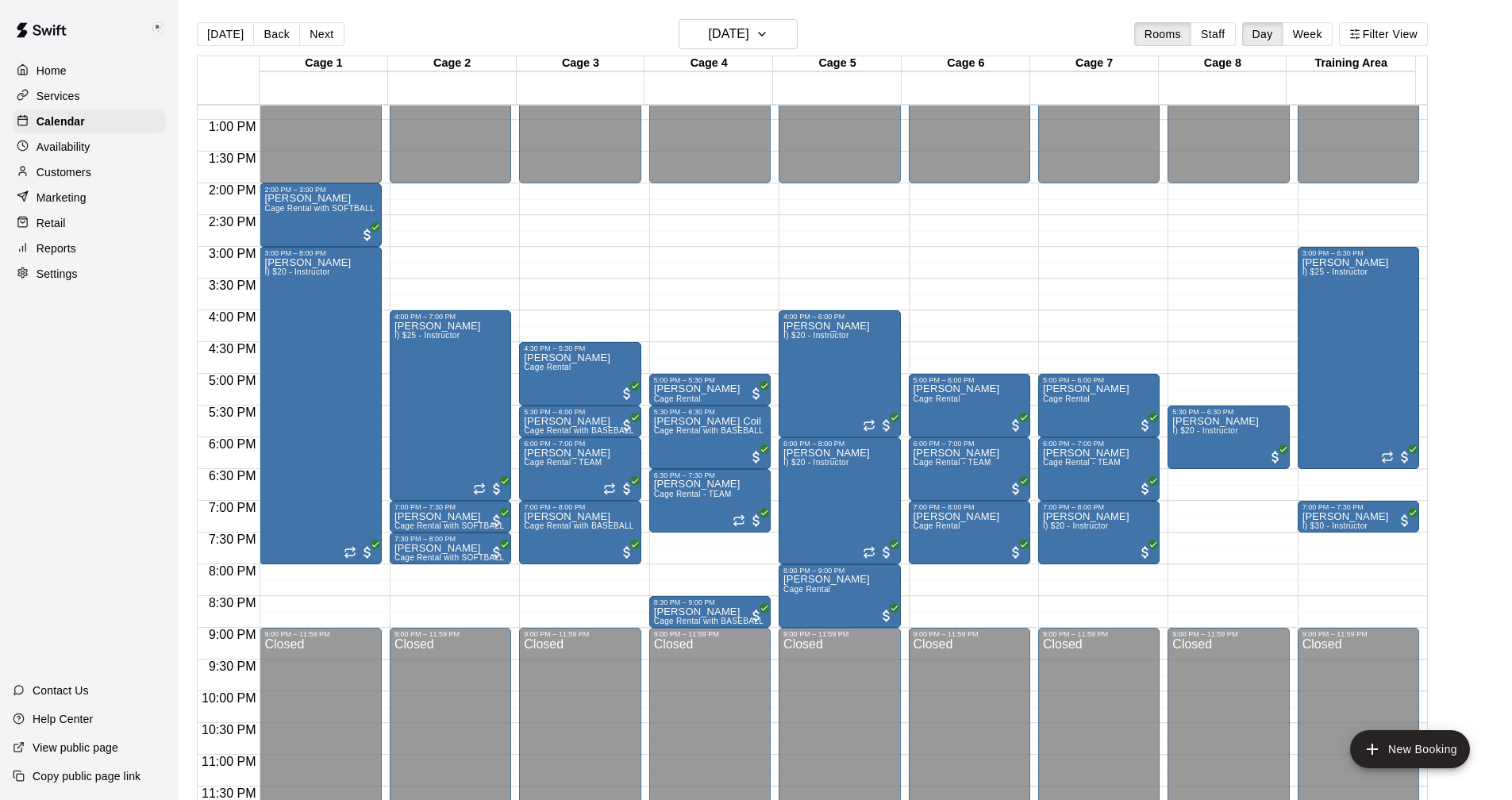
click at [267, 34] on button "Back" at bounding box center [276, 34] width 47 height 24
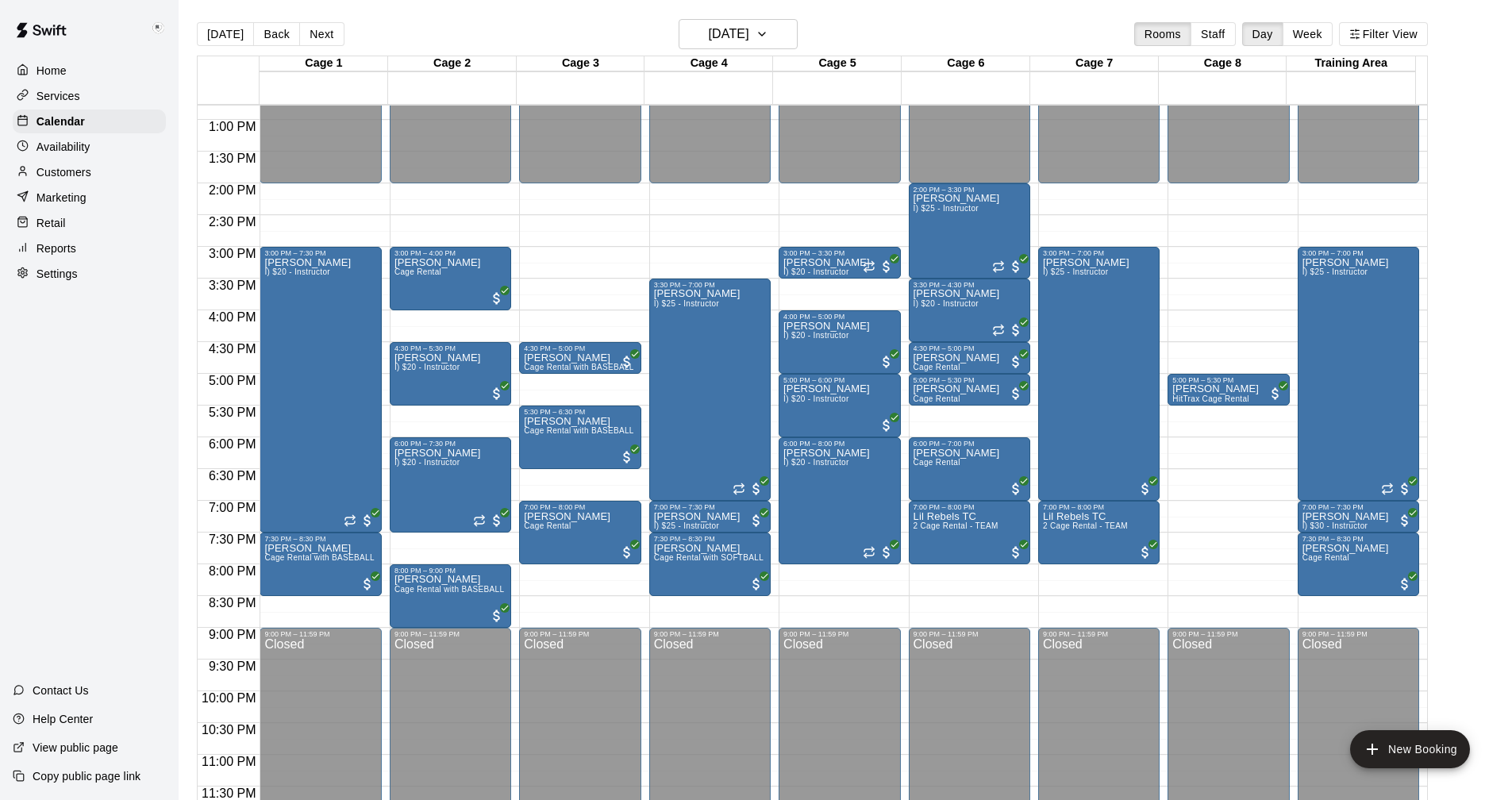
click at [272, 37] on button "Back" at bounding box center [276, 34] width 47 height 24
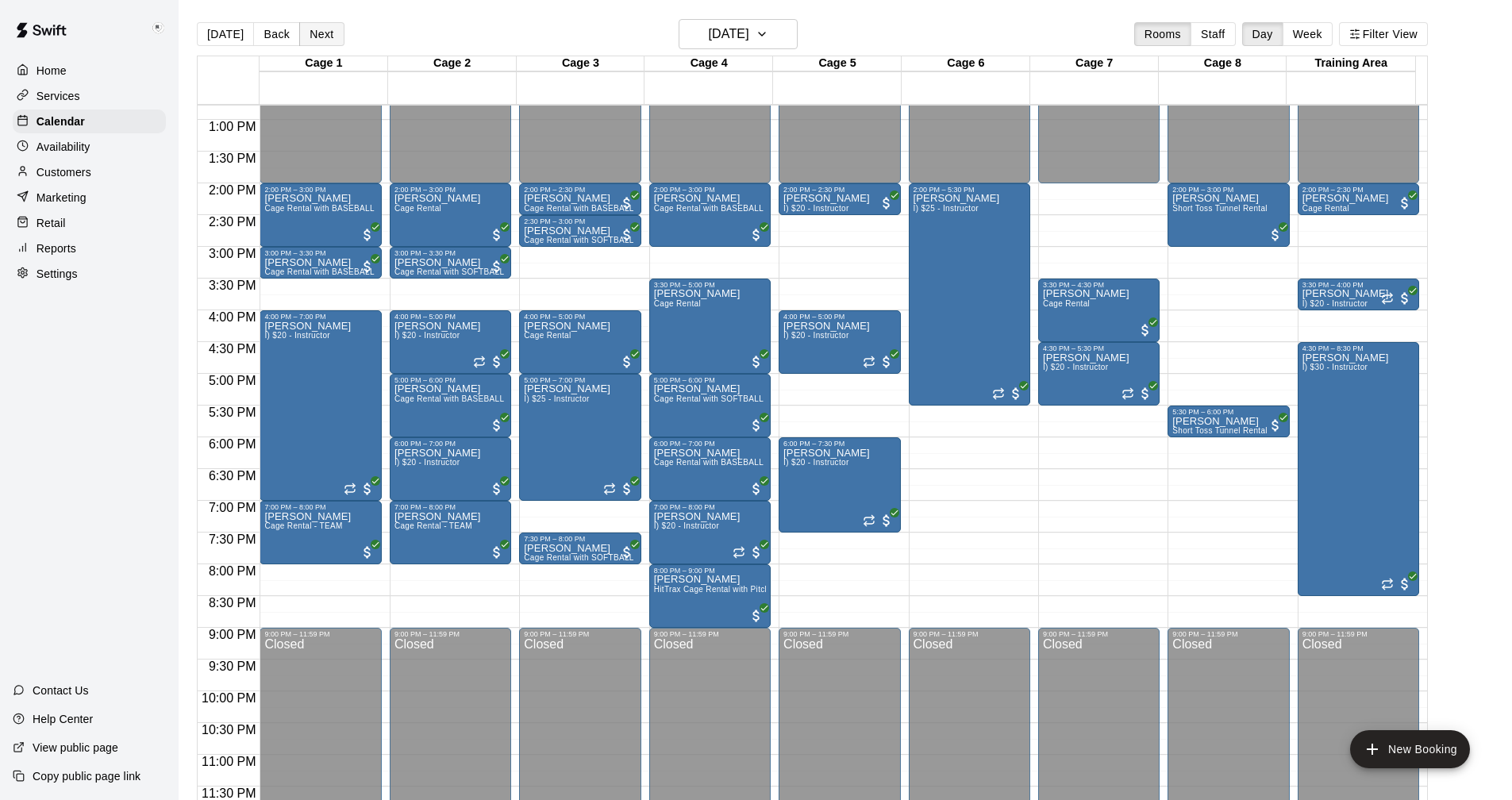
click at [313, 30] on button "Next" at bounding box center [321, 34] width 45 height 24
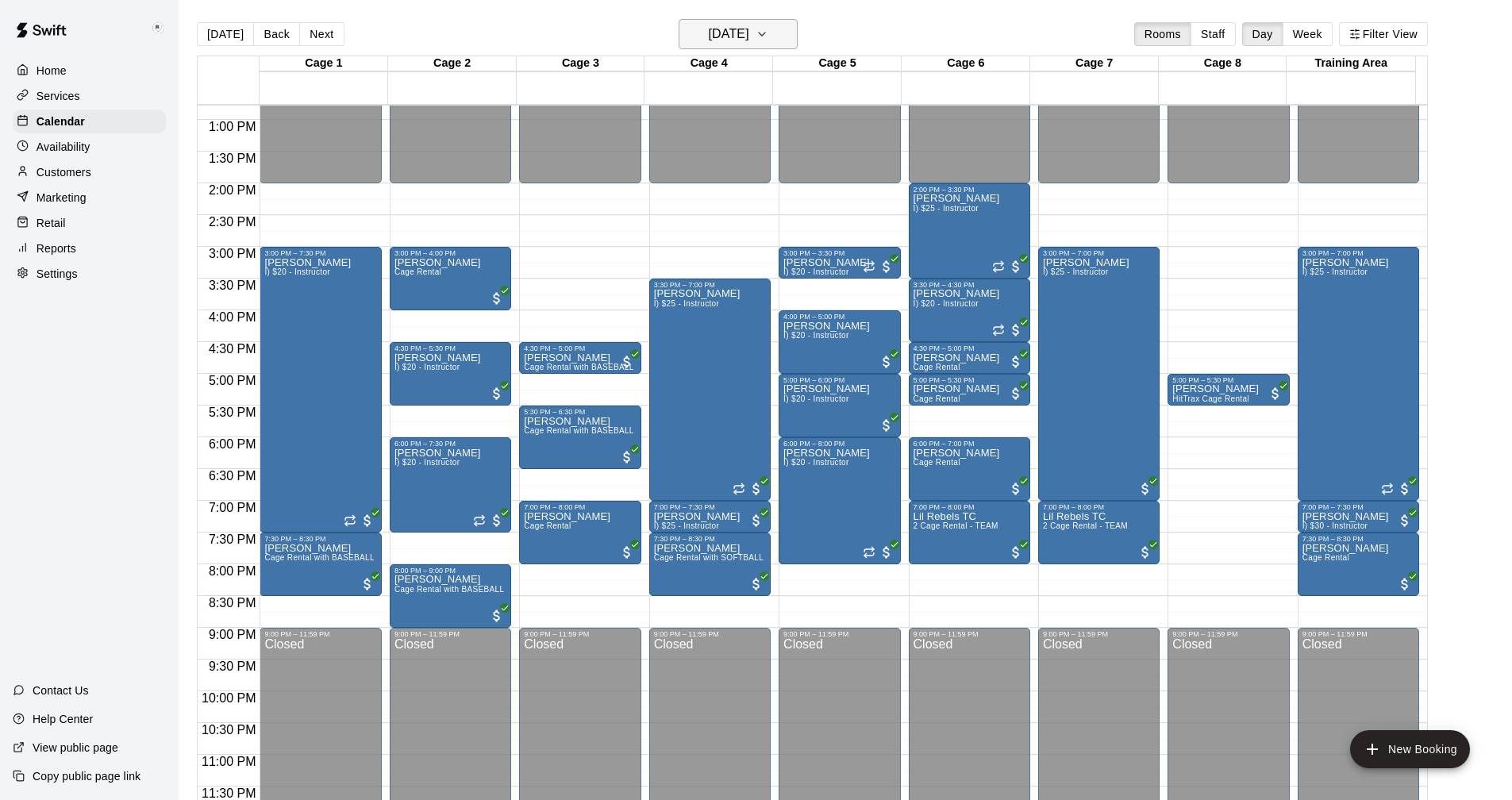
click at [768, 34] on icon "button" at bounding box center [761, 34] width 13 height 19
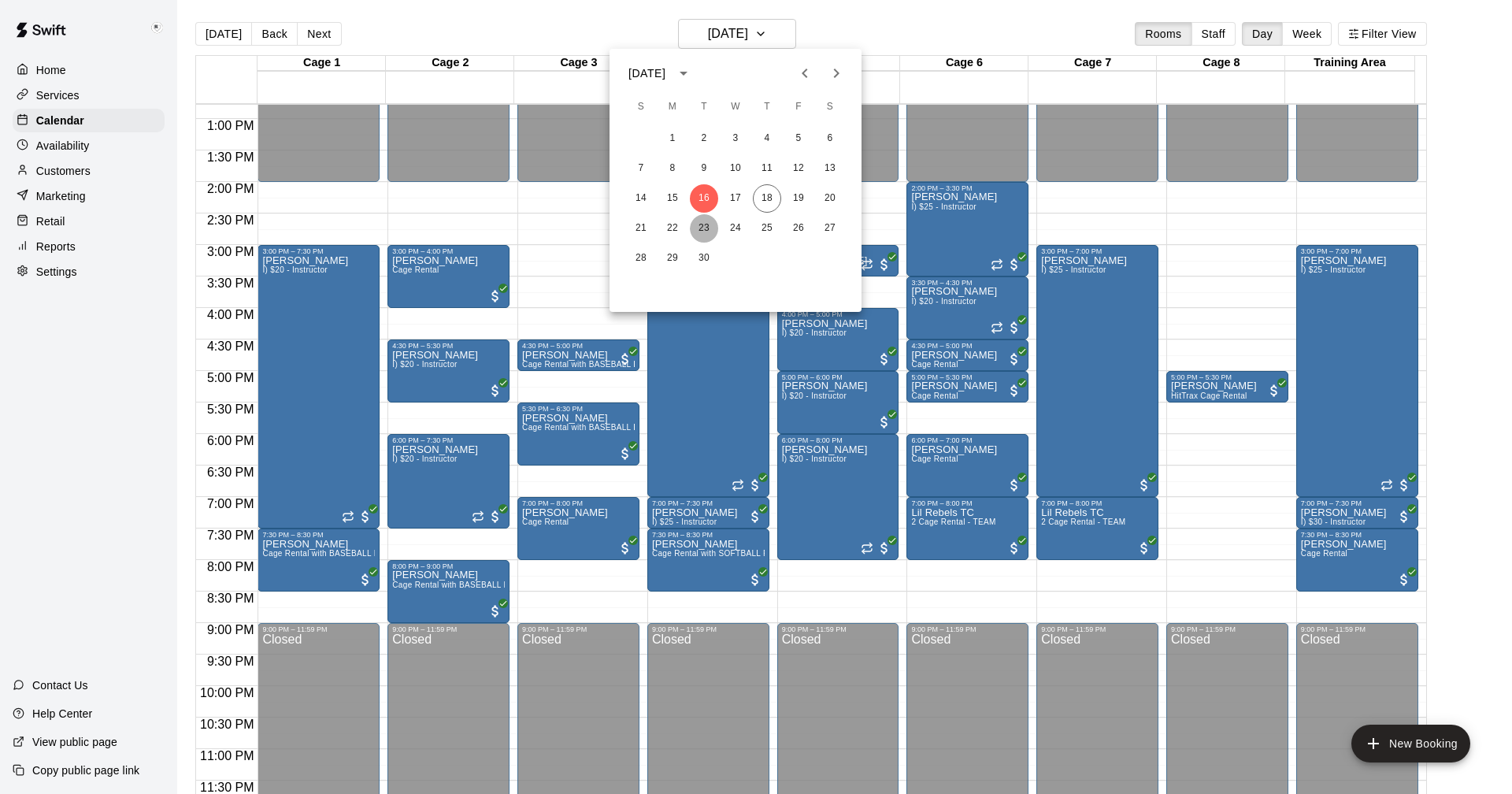
click at [705, 224] on button "23" at bounding box center [704, 228] width 29 height 29
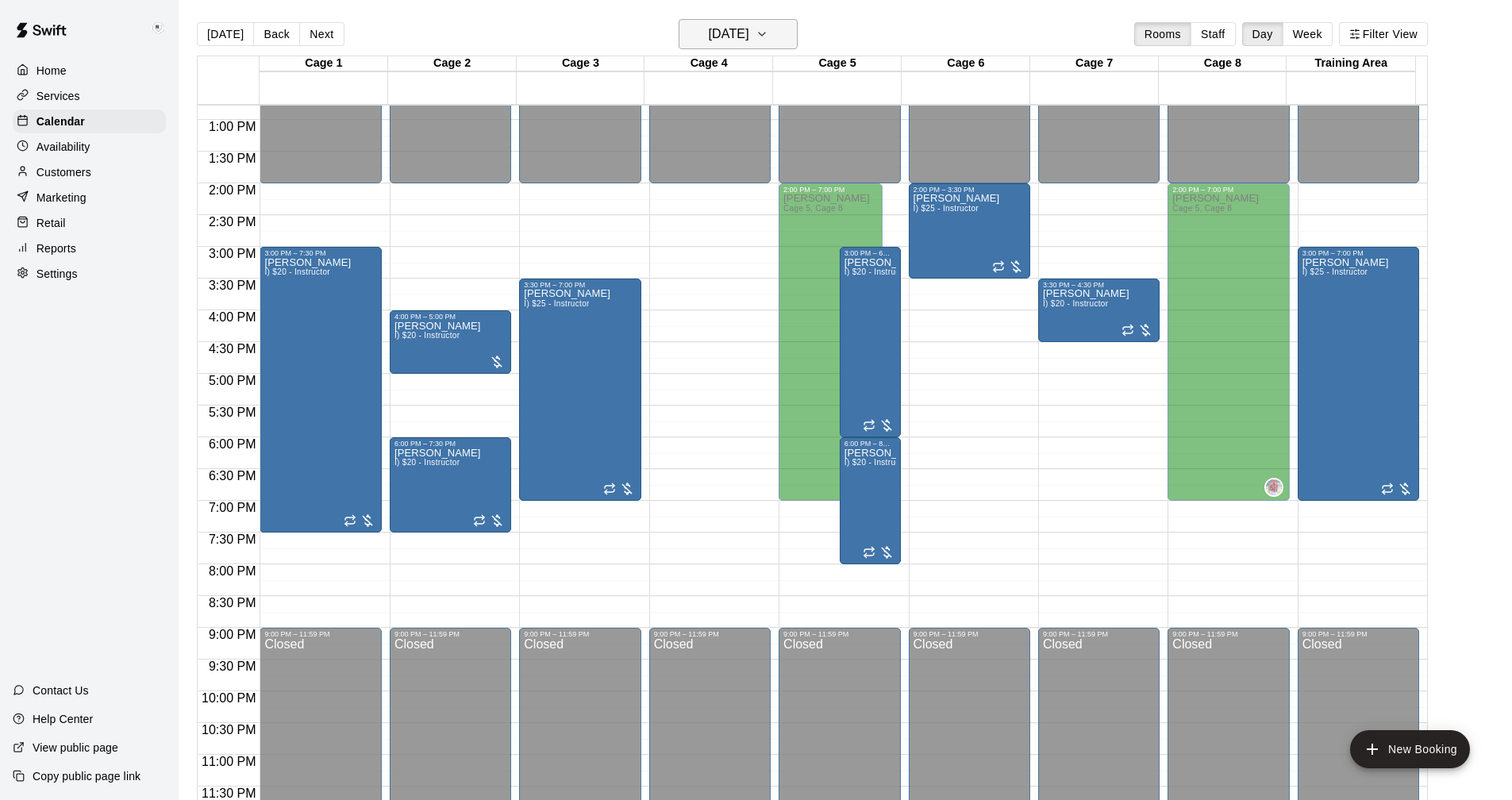
click at [768, 34] on icon "button" at bounding box center [761, 34] width 13 height 19
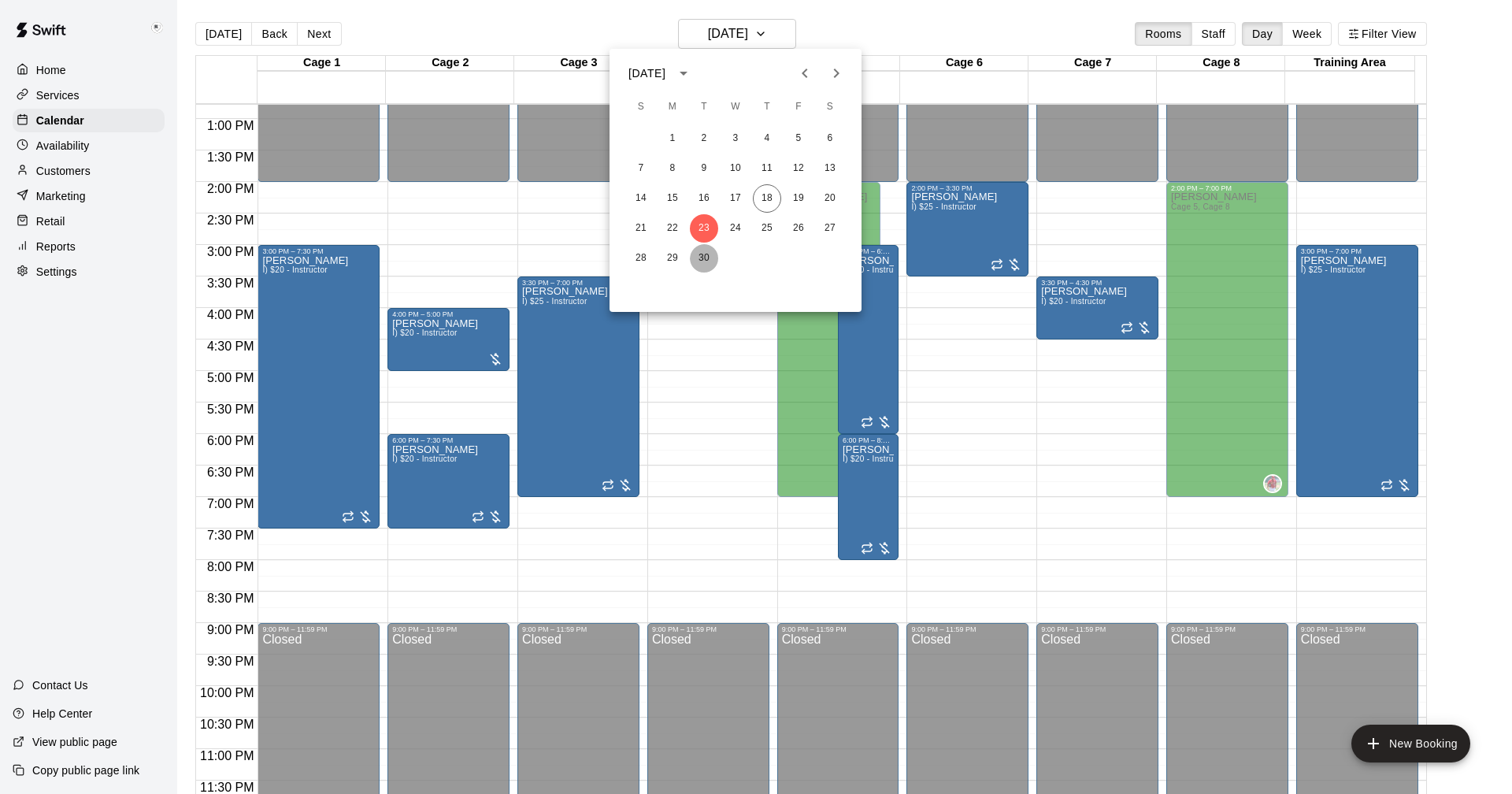
click at [704, 256] on button "30" at bounding box center [704, 258] width 29 height 29
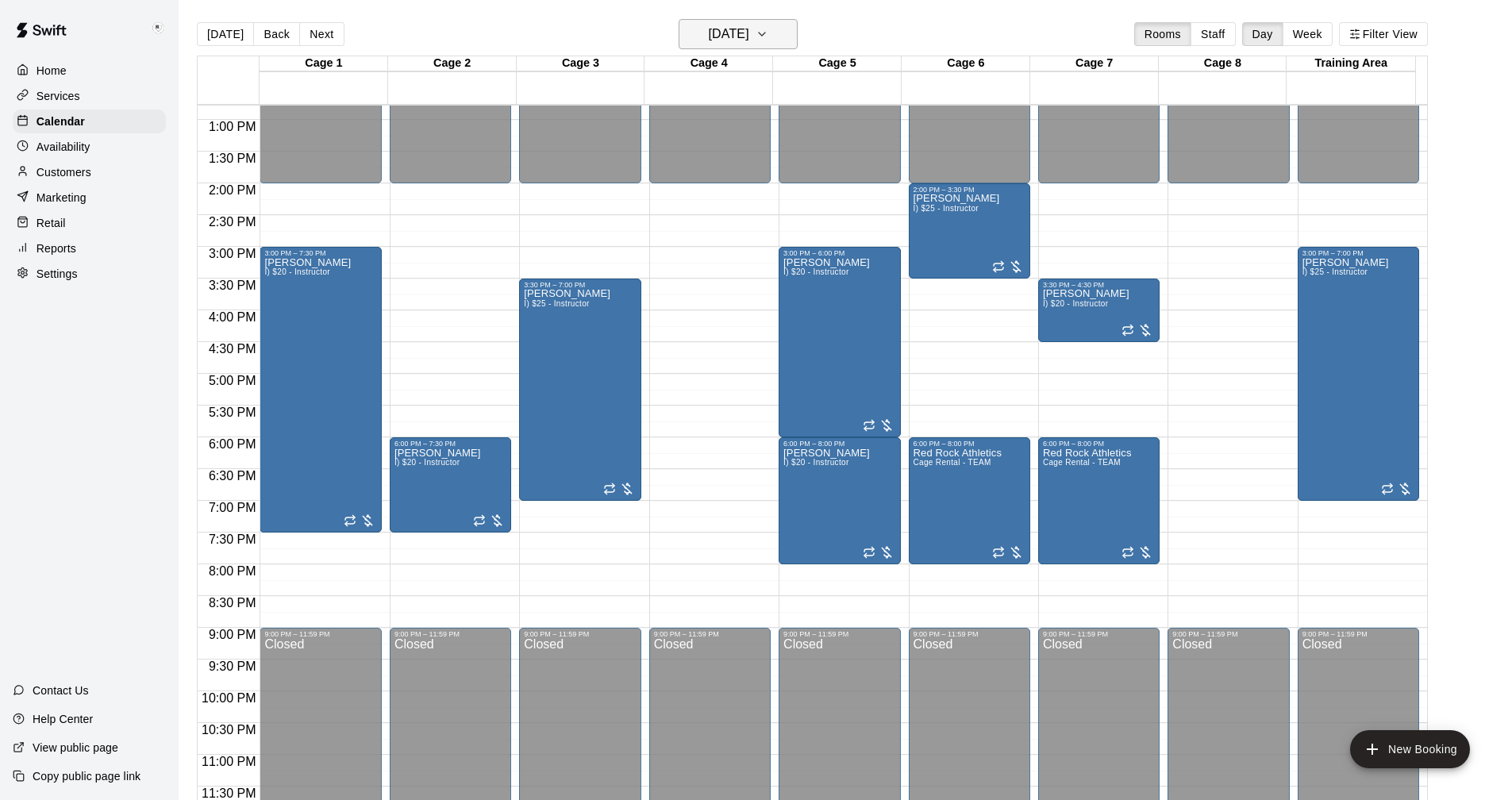
click at [797, 32] on button "[DATE]" at bounding box center [738, 34] width 119 height 30
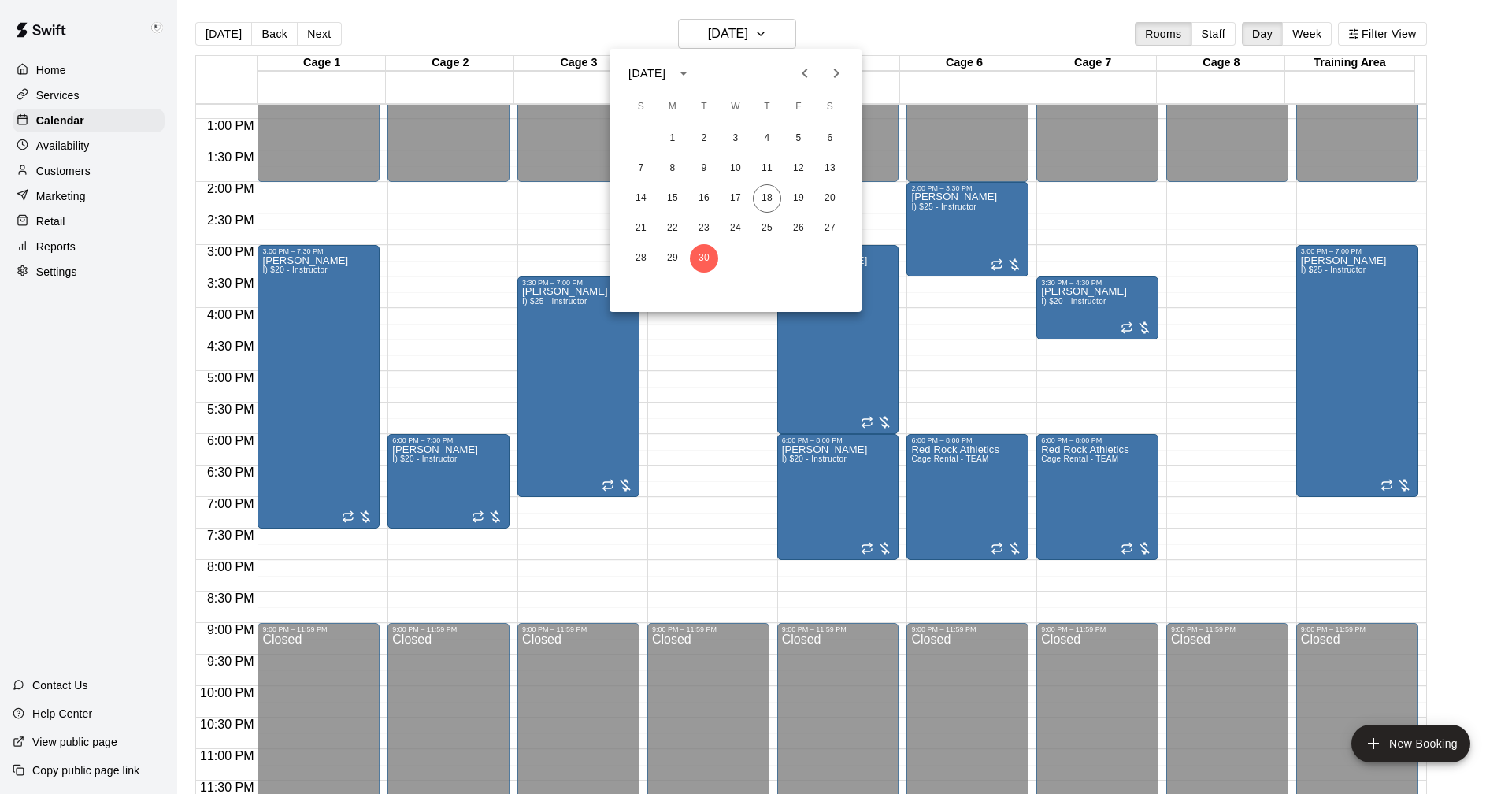
click at [845, 72] on icon "Next month" at bounding box center [836, 72] width 19 height 19
click at [734, 132] on button "1" at bounding box center [736, 139] width 29 height 29
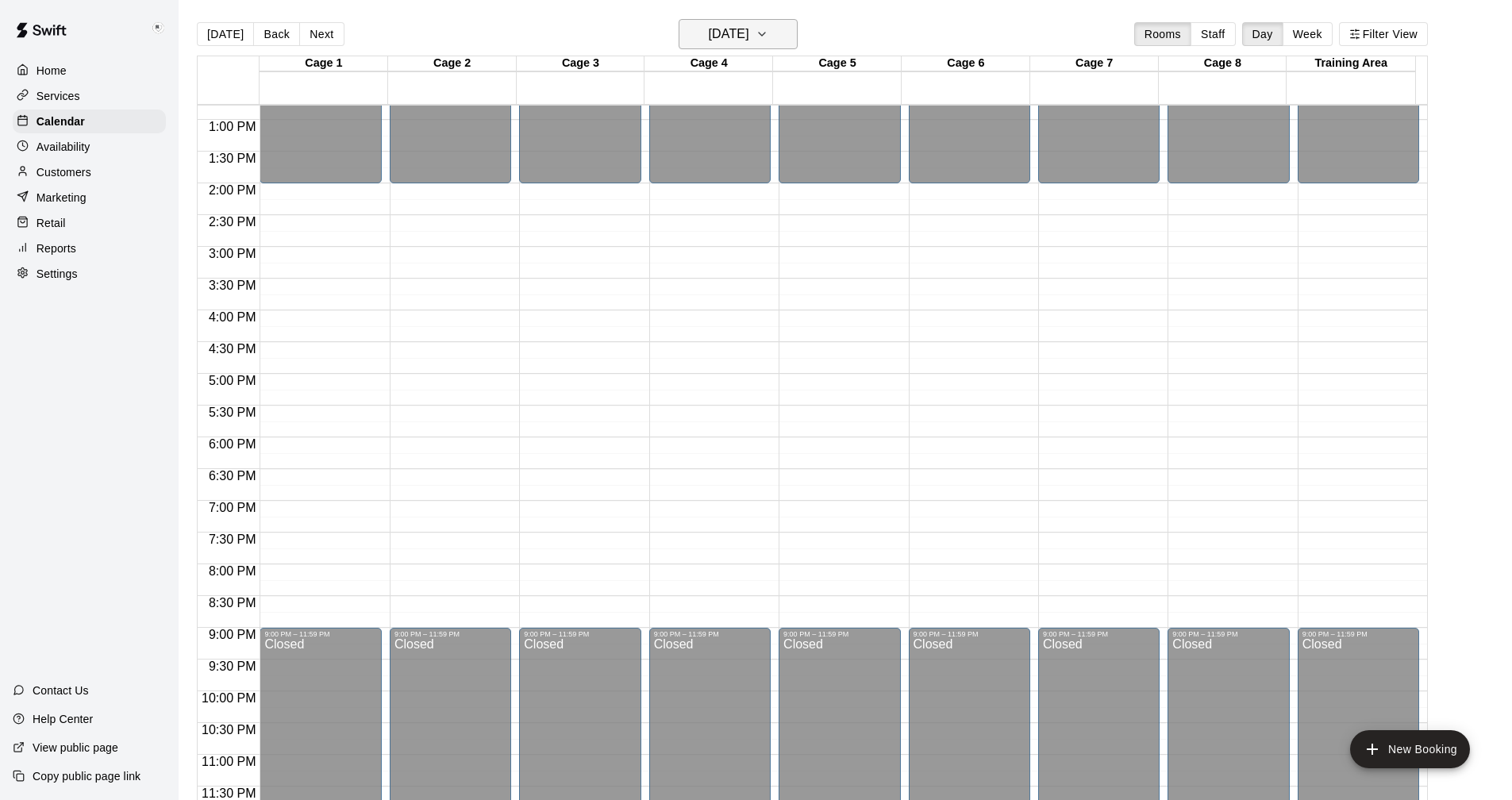
click at [768, 27] on icon "button" at bounding box center [761, 34] width 13 height 19
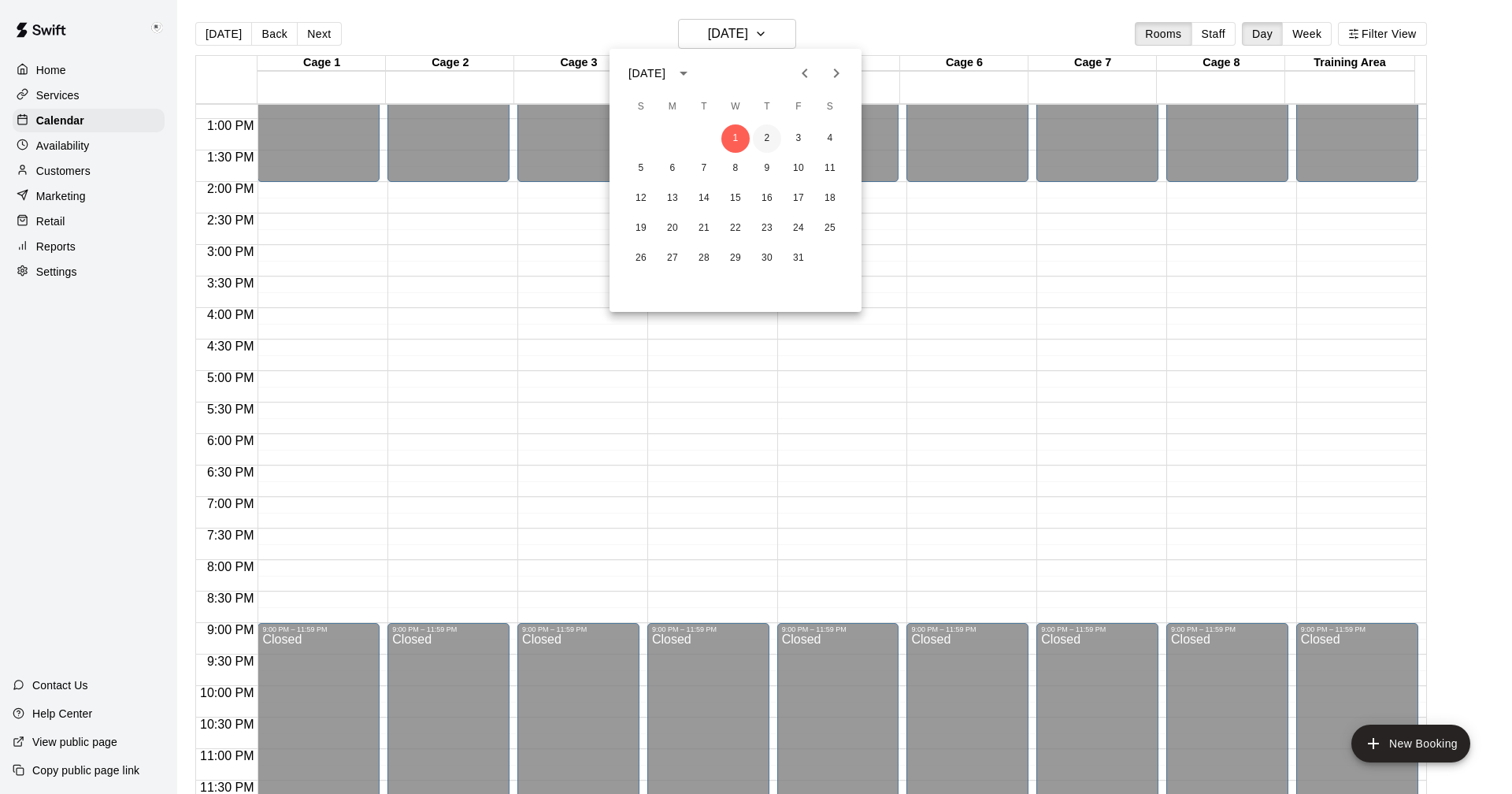
click at [771, 138] on button "2" at bounding box center [766, 139] width 29 height 29
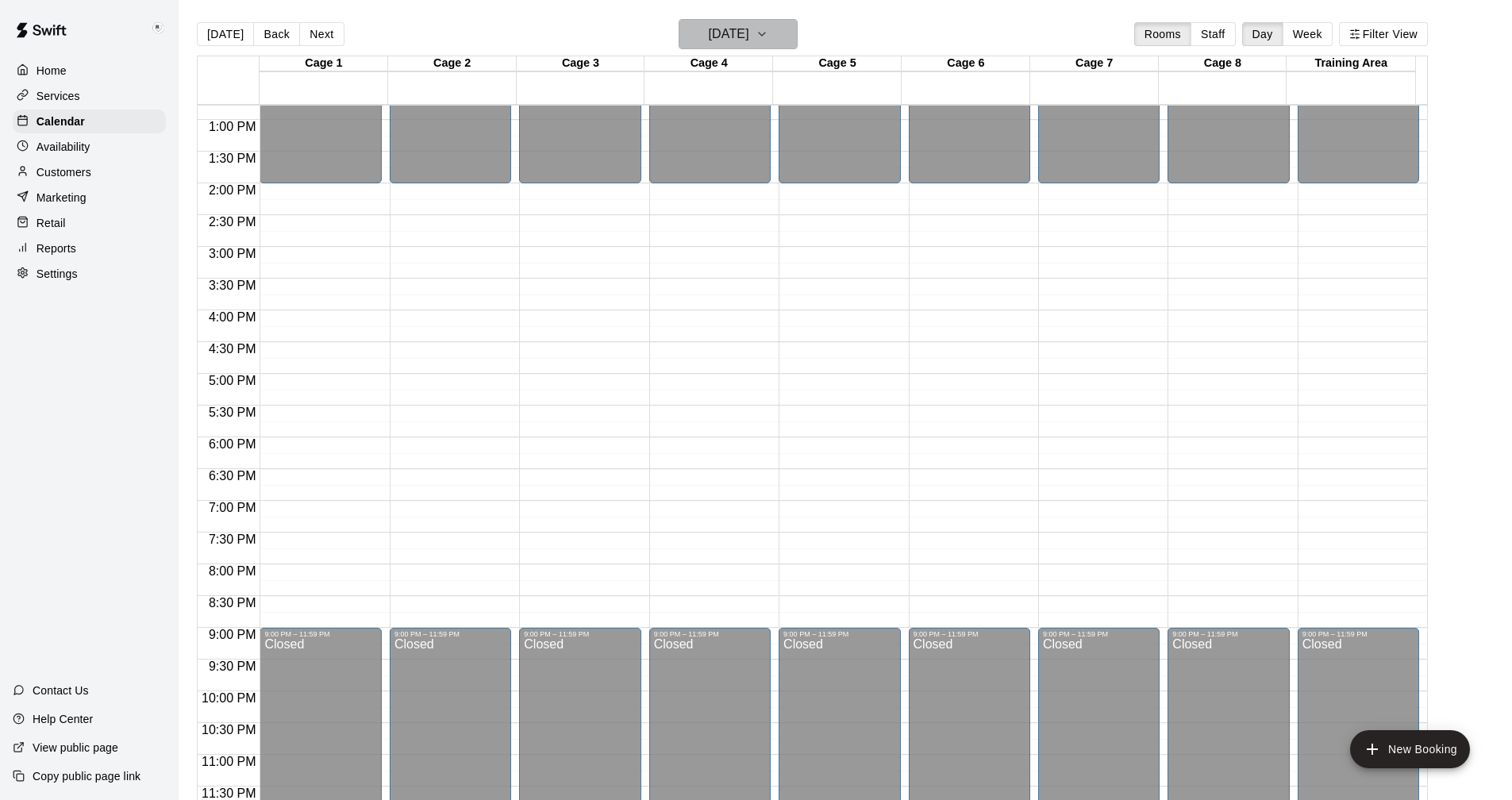
click at [768, 36] on icon "button" at bounding box center [761, 34] width 13 height 19
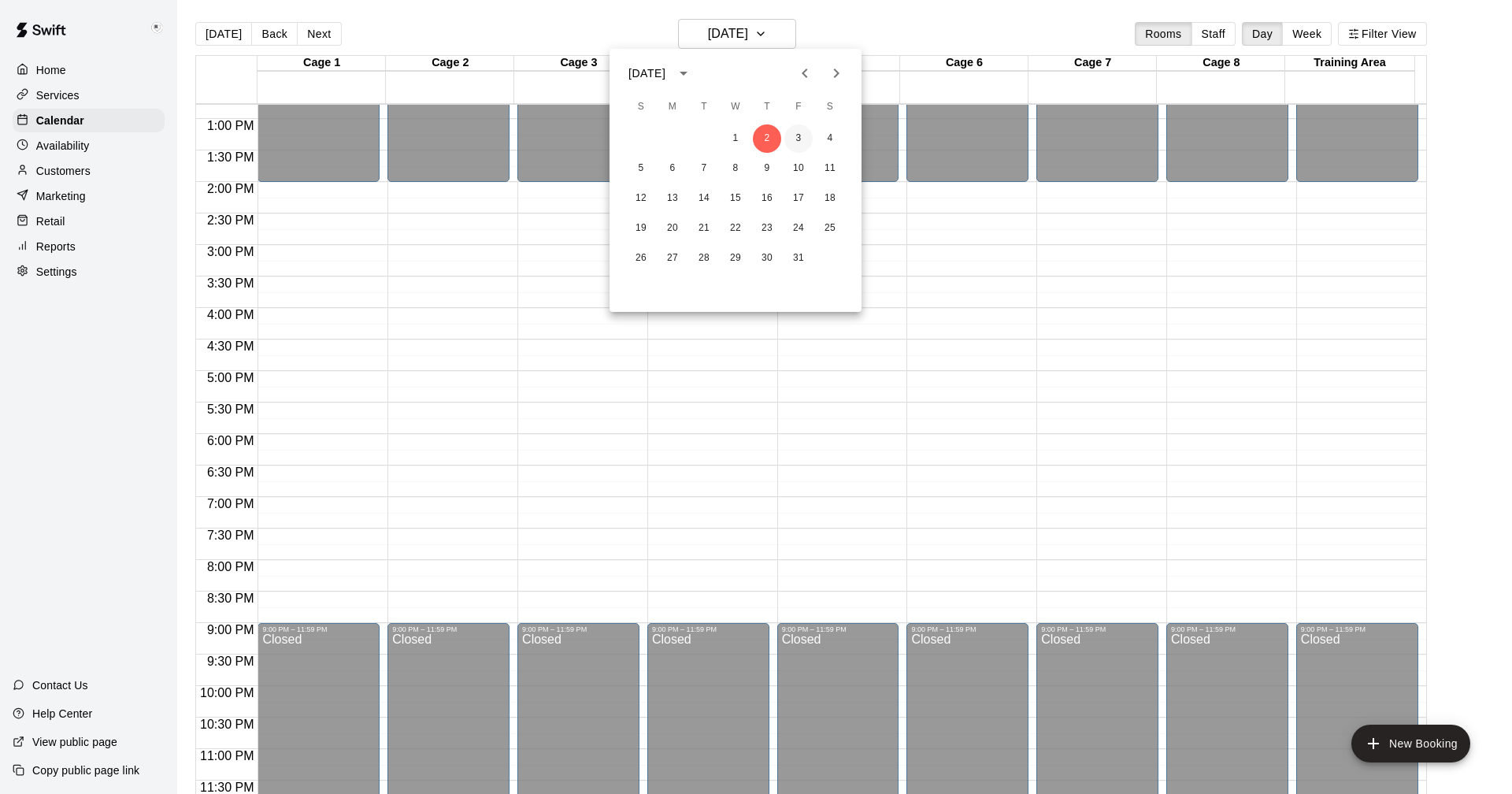
click at [795, 145] on button "3" at bounding box center [798, 139] width 29 height 29
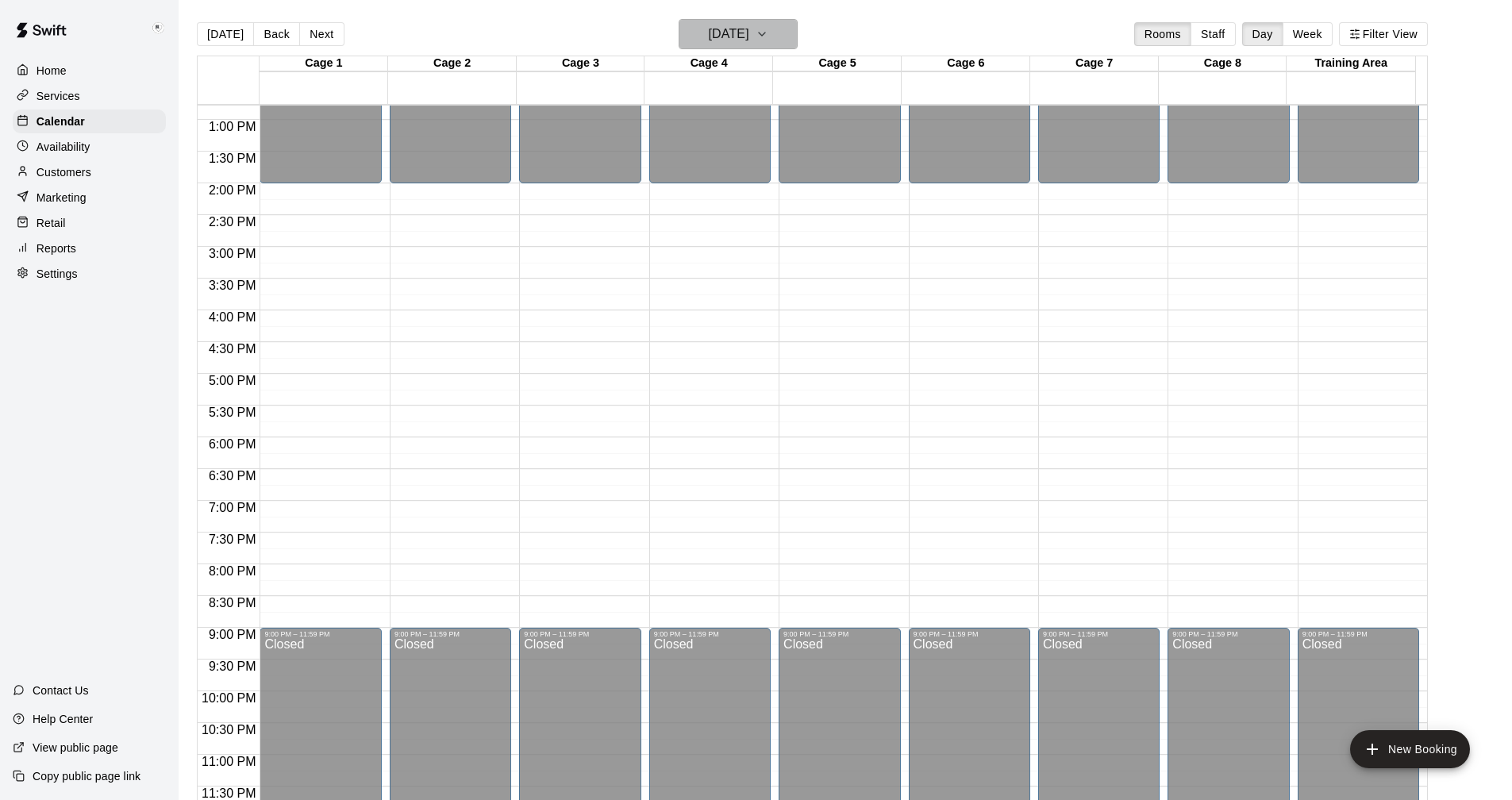
click at [768, 37] on icon "button" at bounding box center [761, 34] width 13 height 19
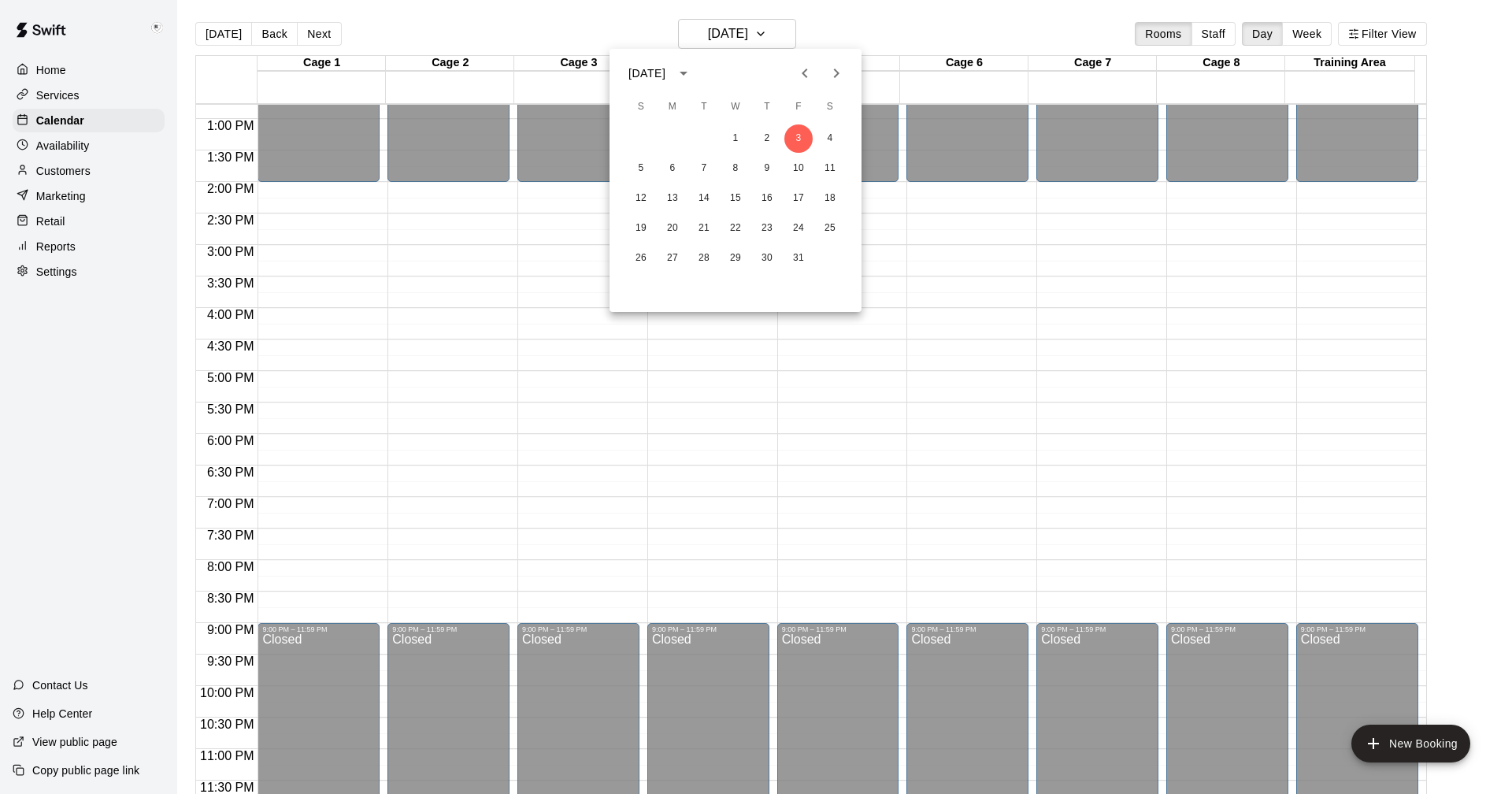
click at [229, 30] on div at bounding box center [756, 397] width 1512 height 794
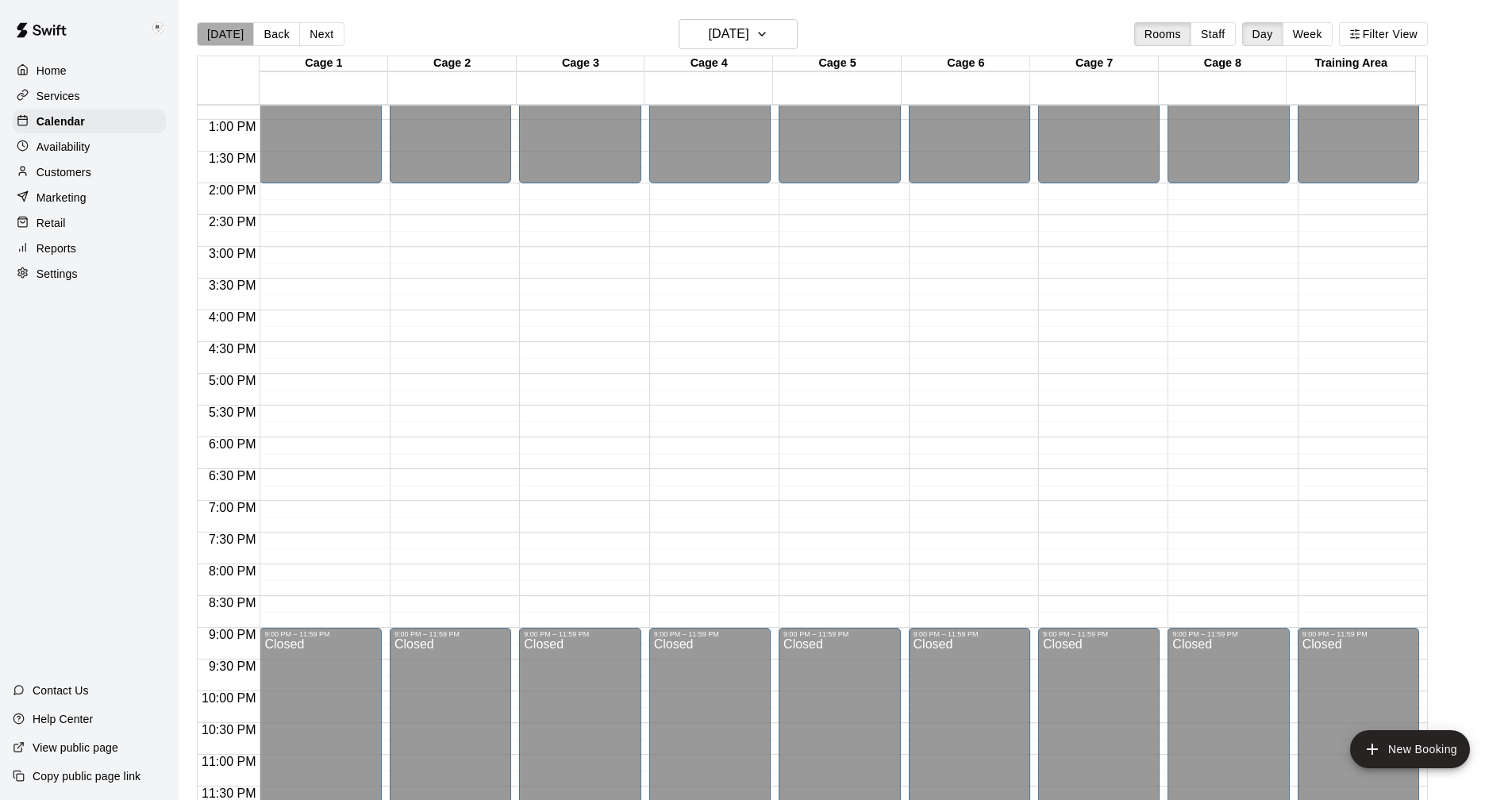
click at [232, 41] on button "[DATE]" at bounding box center [225, 34] width 57 height 24
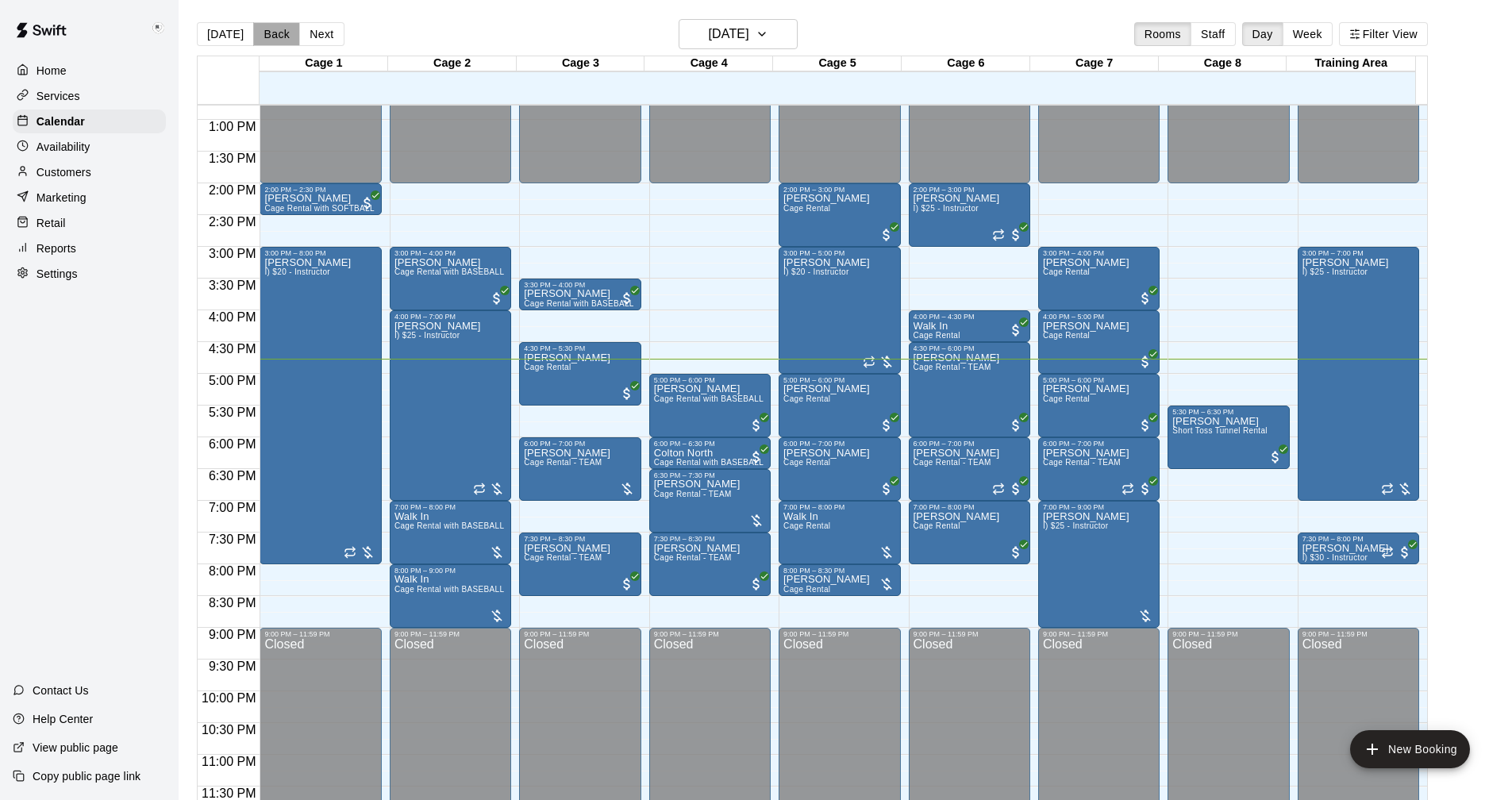
click at [271, 33] on button "Back" at bounding box center [276, 34] width 47 height 24
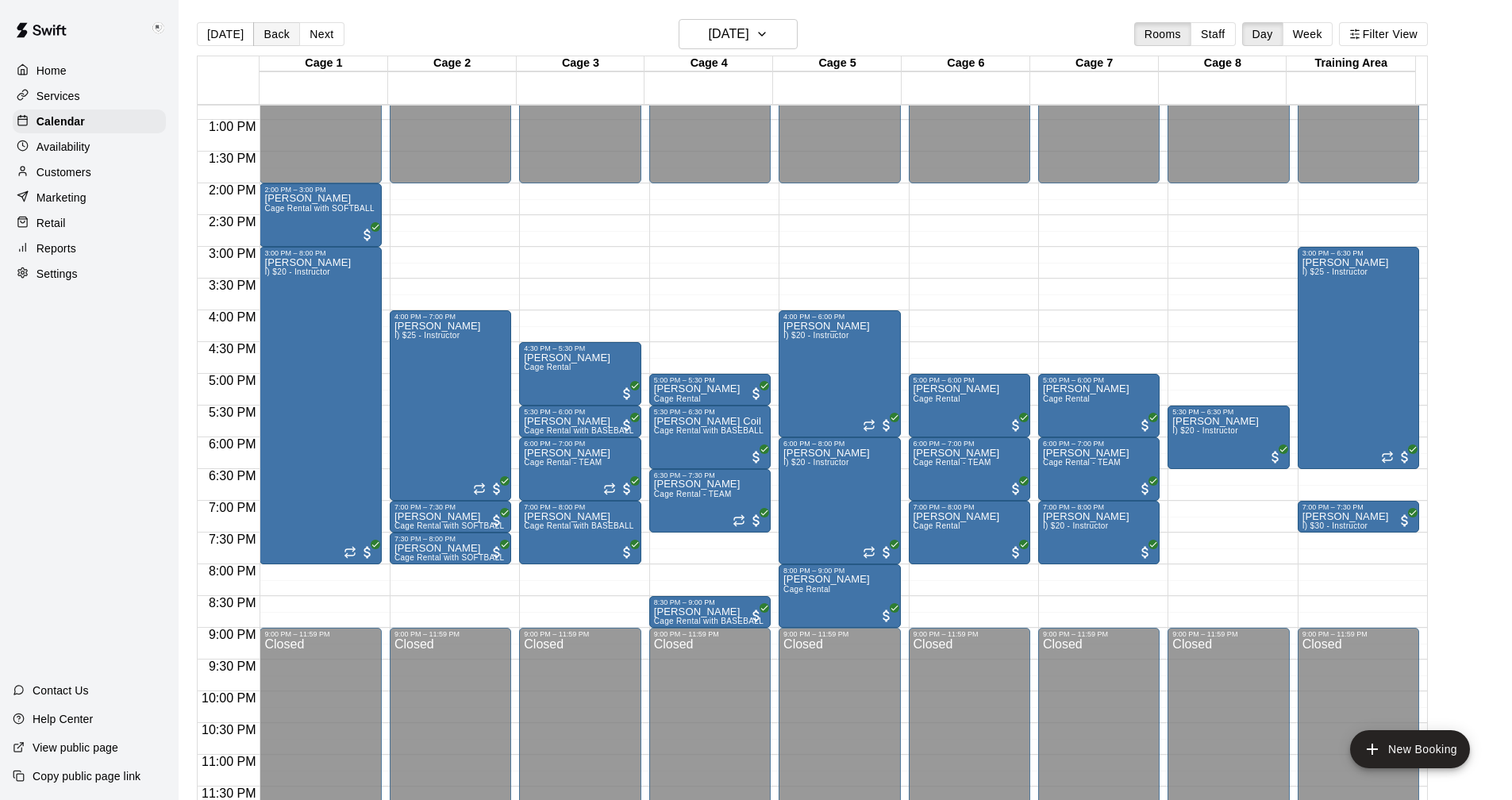
click at [271, 32] on button "Back" at bounding box center [276, 34] width 47 height 24
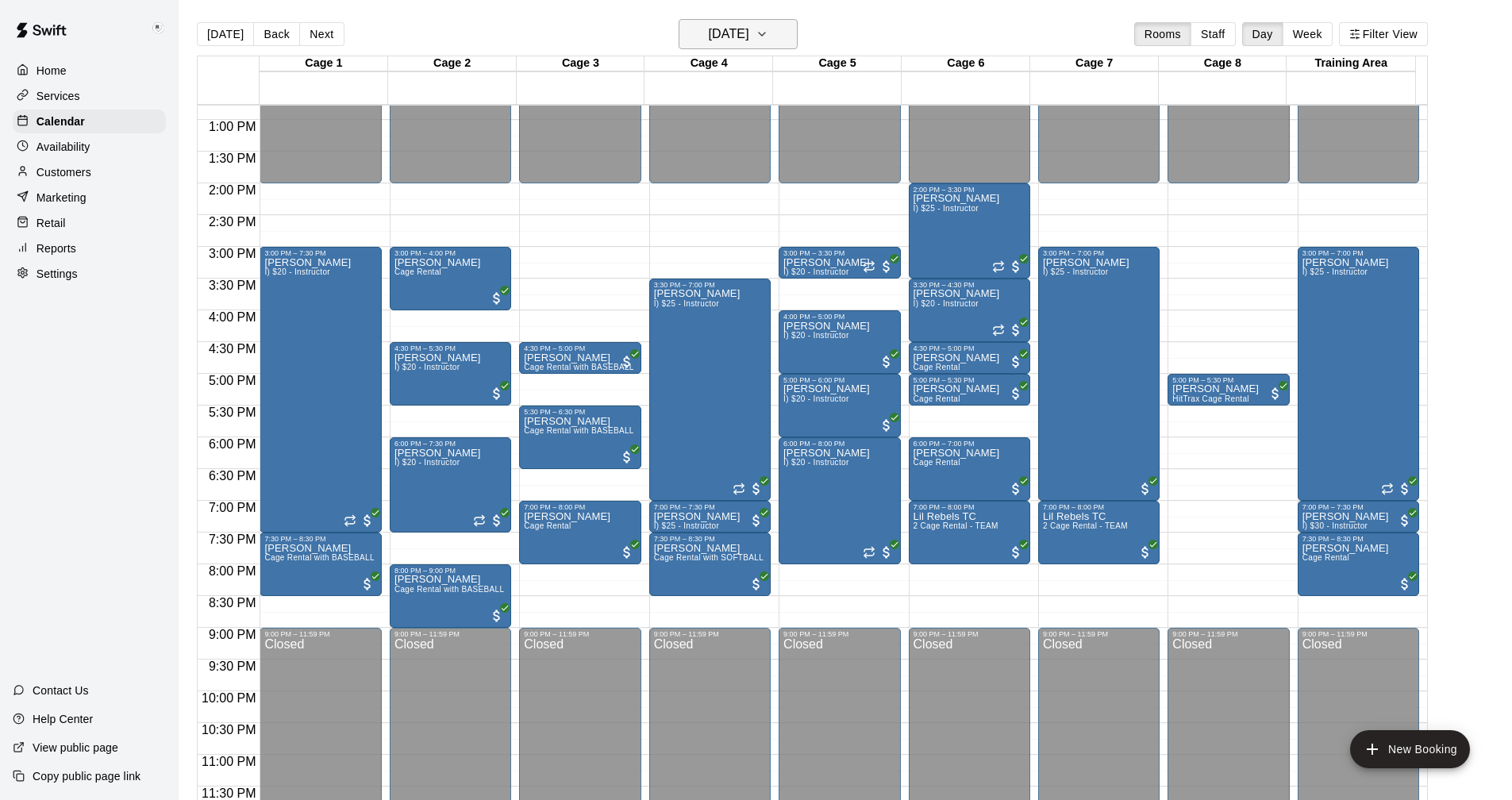
click at [765, 35] on icon "button" at bounding box center [761, 34] width 6 height 3
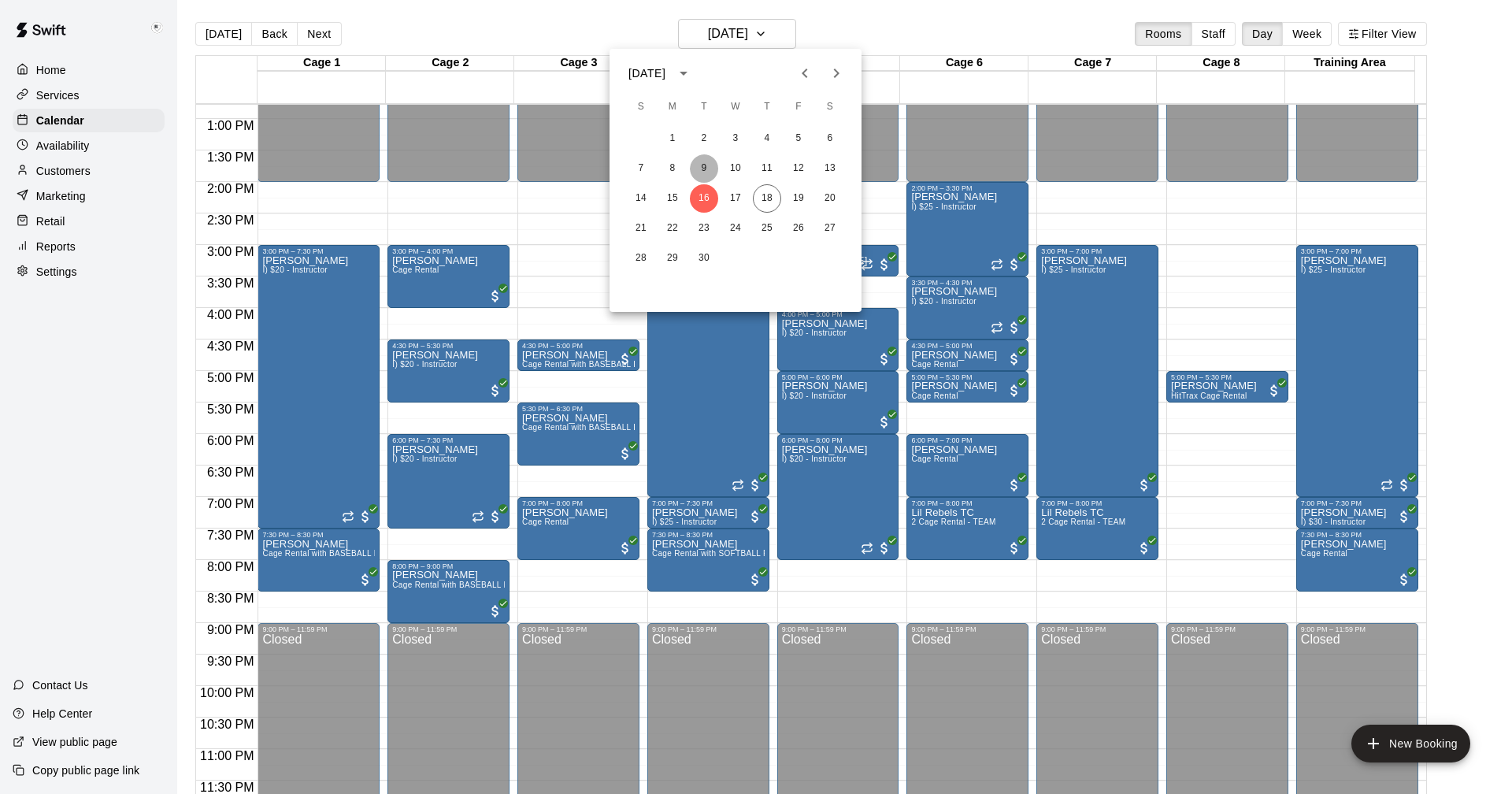
click at [706, 165] on button "9" at bounding box center [704, 168] width 29 height 29
